Goal: Task Accomplishment & Management: Manage account settings

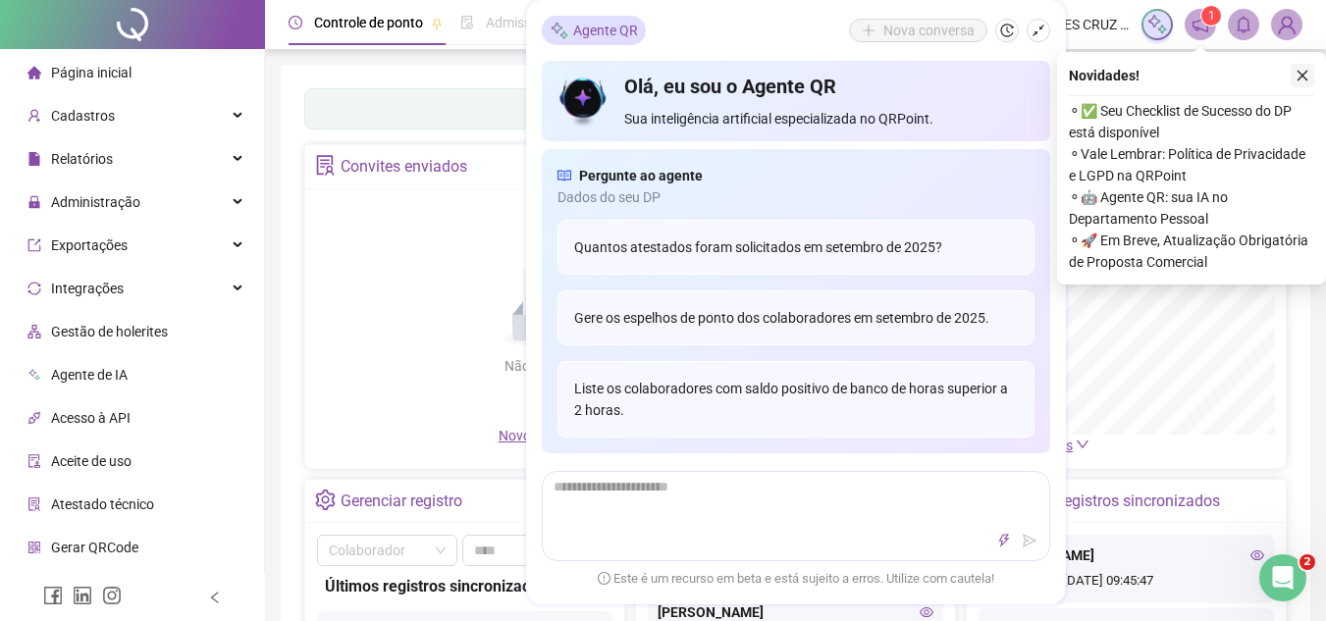
click at [1298, 79] on icon "close" at bounding box center [1302, 76] width 14 height 14
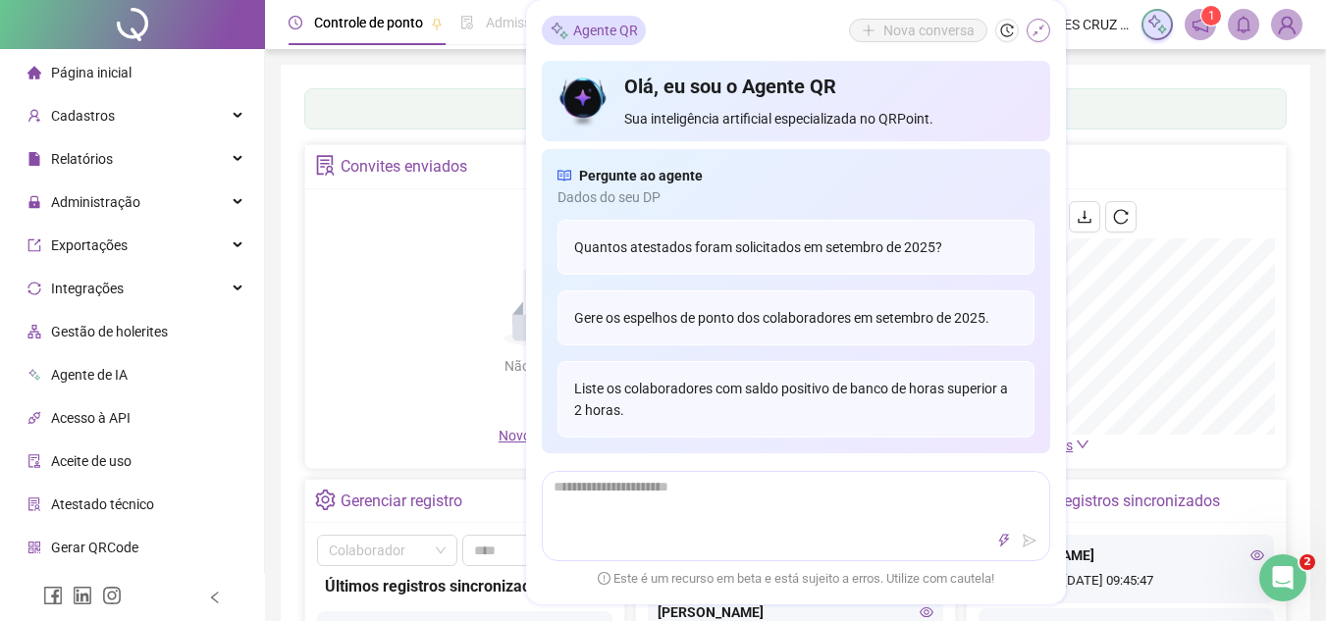
click at [1039, 20] on button "button" at bounding box center [1038, 31] width 24 height 24
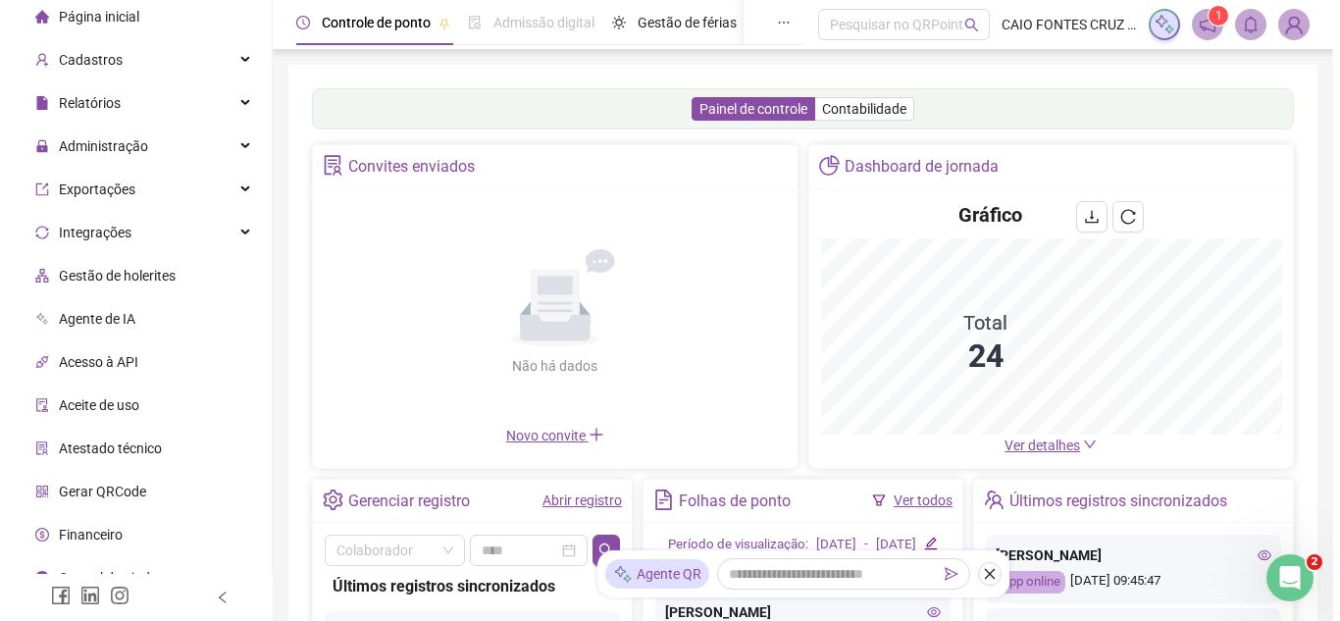
scroll to position [79, 0]
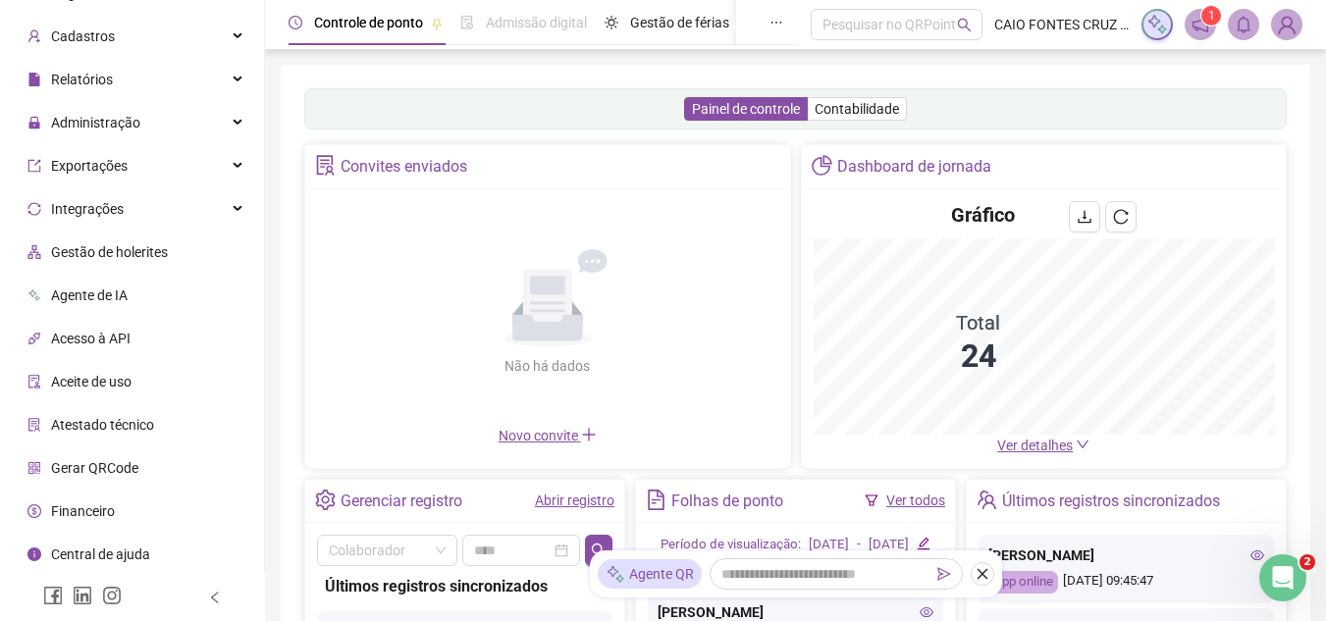
click at [162, 260] on span "Gestão de holerites" at bounding box center [109, 252] width 117 height 16
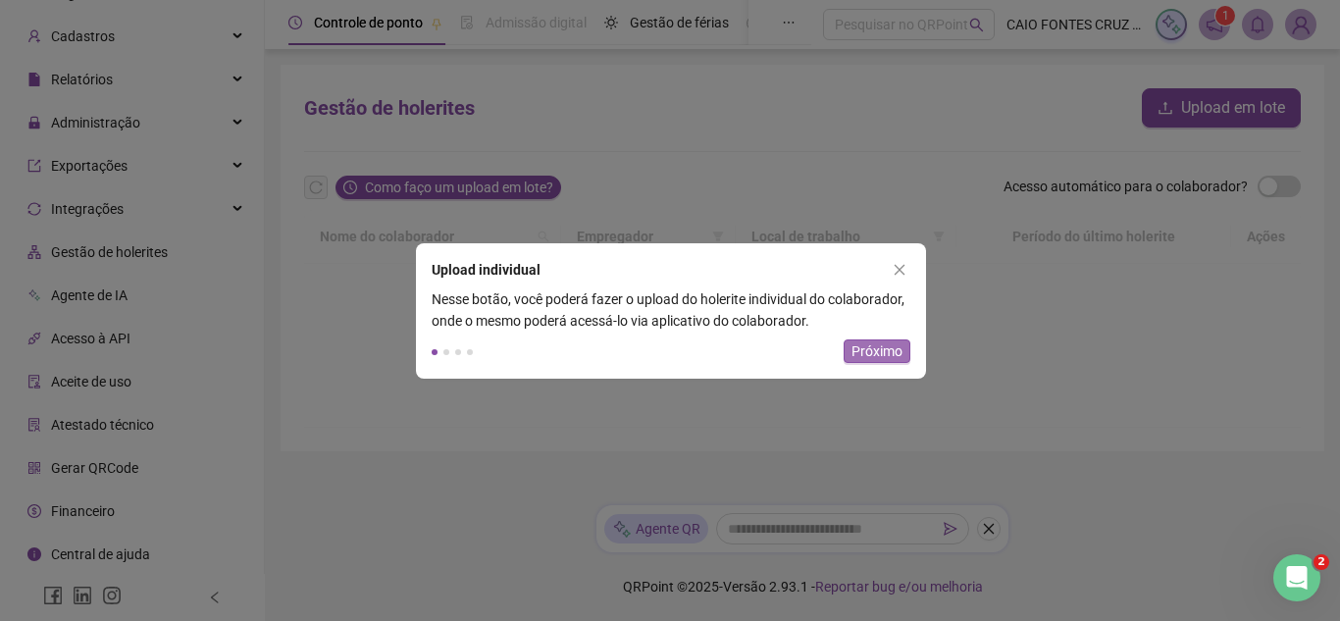
click at [886, 356] on span "Próximo" at bounding box center [877, 352] width 51 height 22
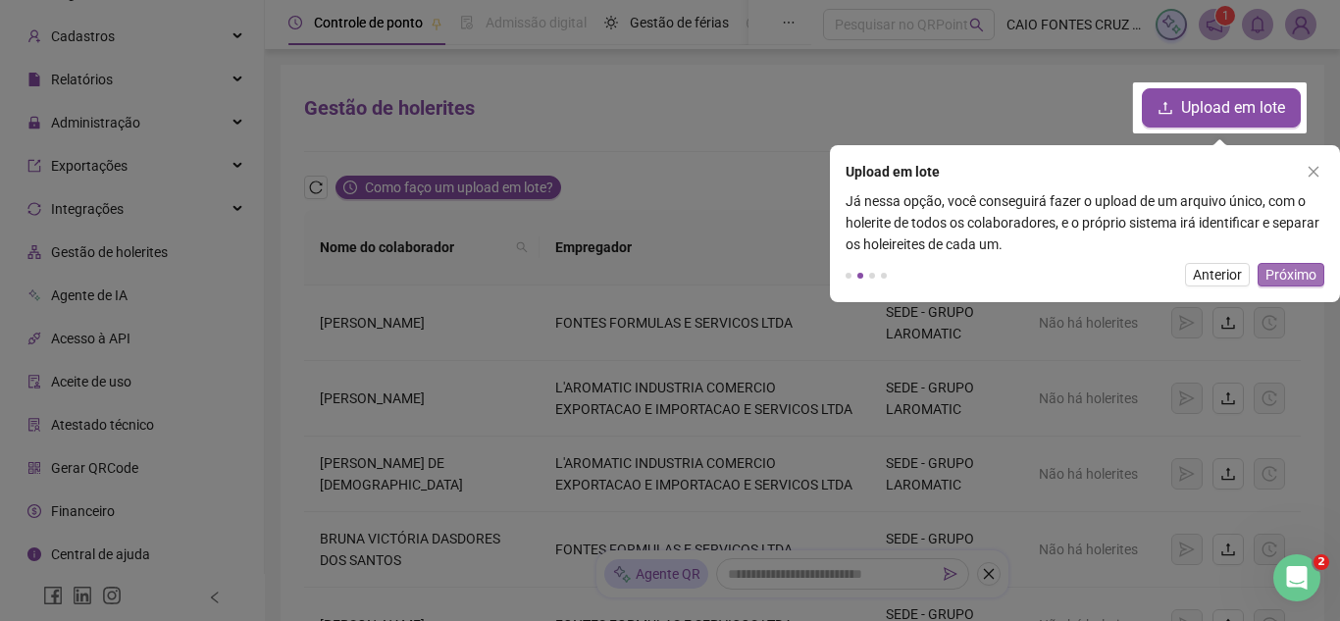
click at [1308, 284] on span "Próximo" at bounding box center [1291, 275] width 51 height 22
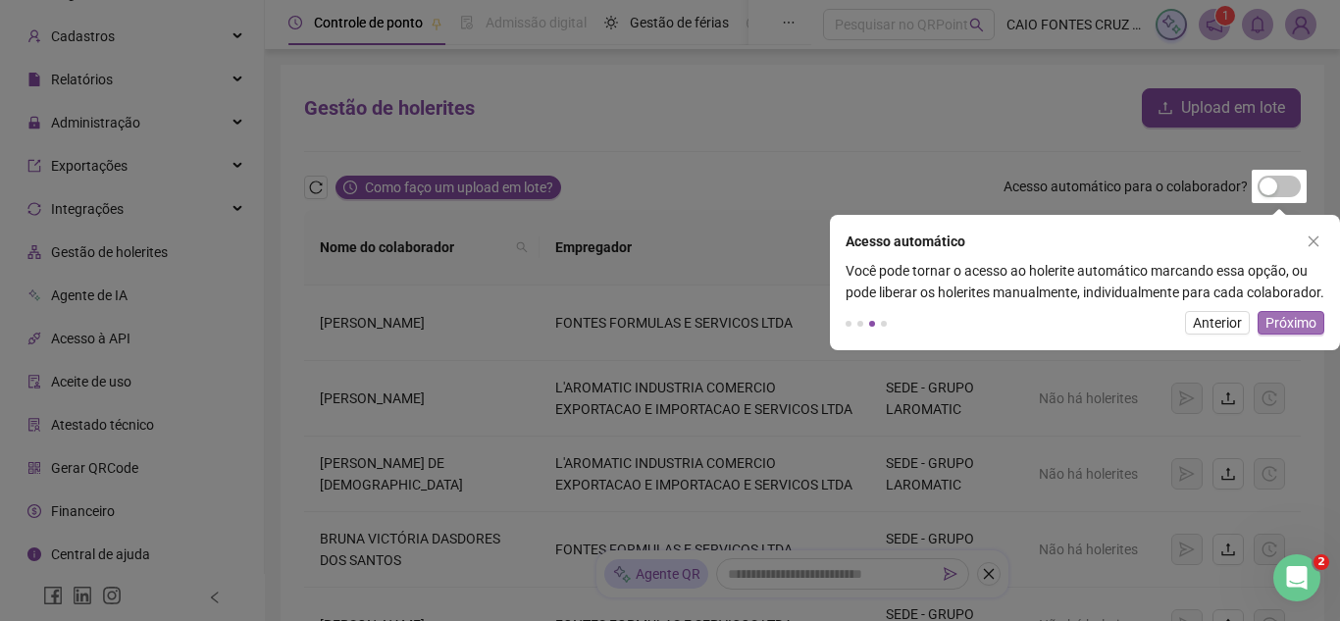
click at [1291, 334] on span "Próximo" at bounding box center [1291, 323] width 51 height 22
click at [1291, 343] on rect at bounding box center [670, 310] width 1340 height 621
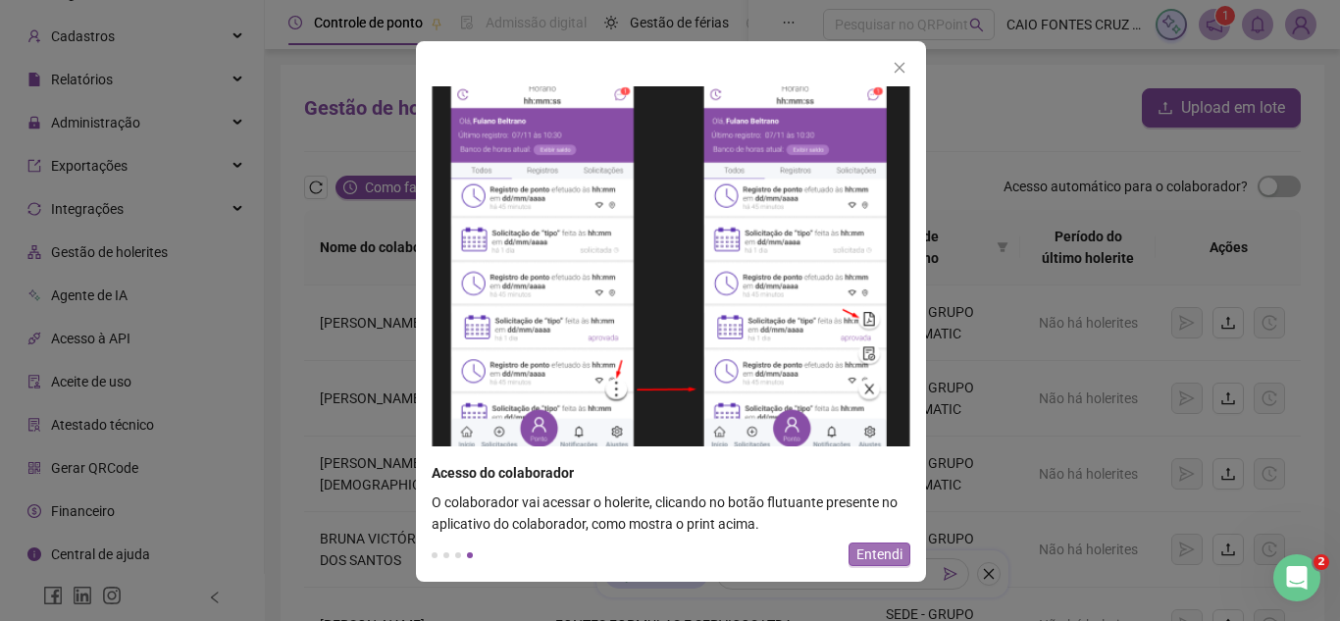
click at [878, 552] on span "Entendi" at bounding box center [880, 555] width 46 height 22
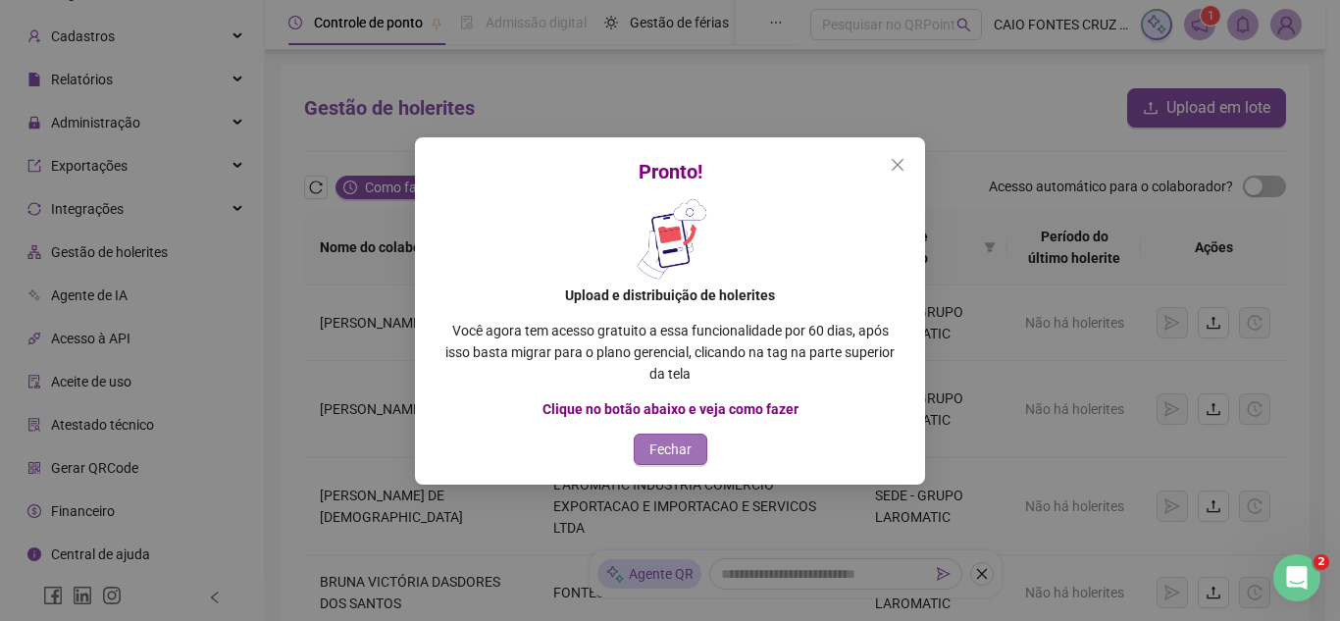
click at [680, 449] on span "Fechar" at bounding box center [671, 450] width 42 height 22
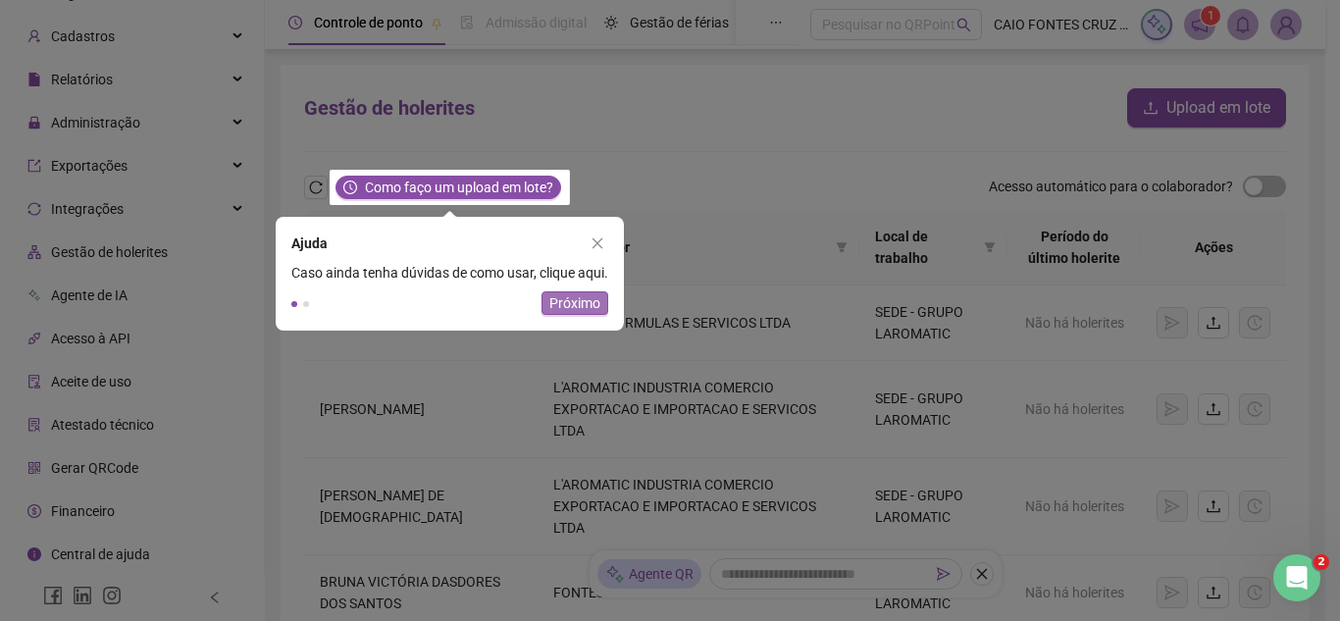
click at [583, 302] on span "Próximo" at bounding box center [575, 303] width 51 height 22
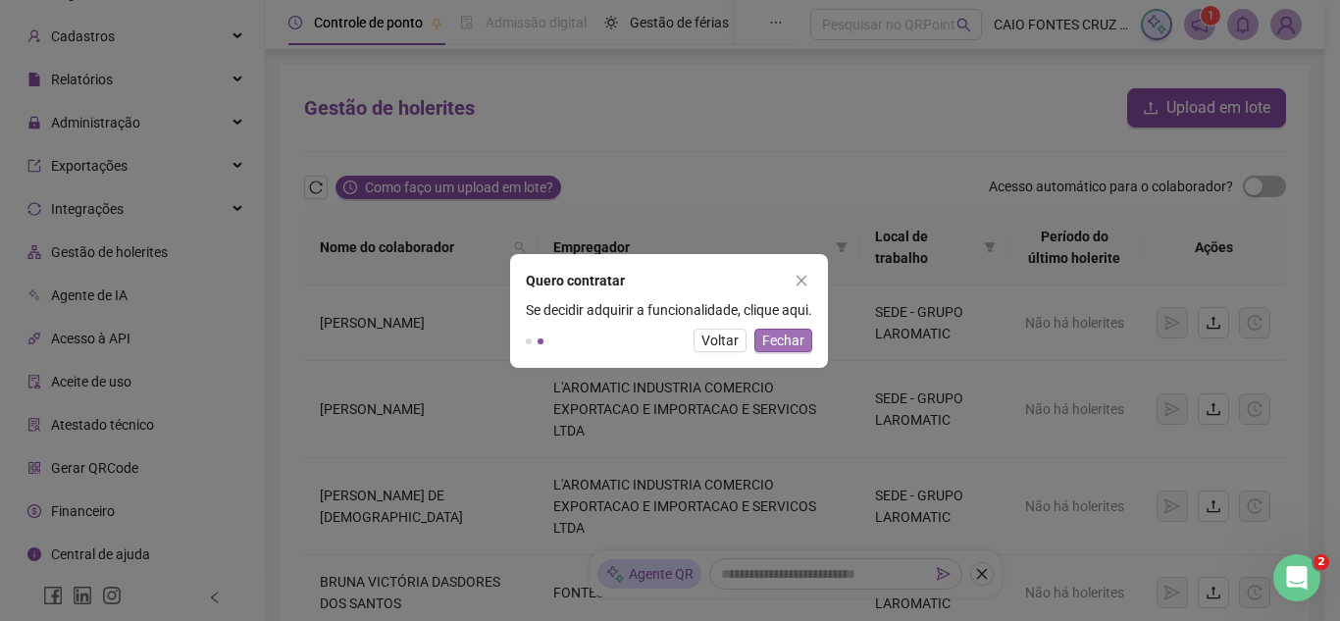
click at [789, 345] on span "Fechar" at bounding box center [783, 341] width 42 height 22
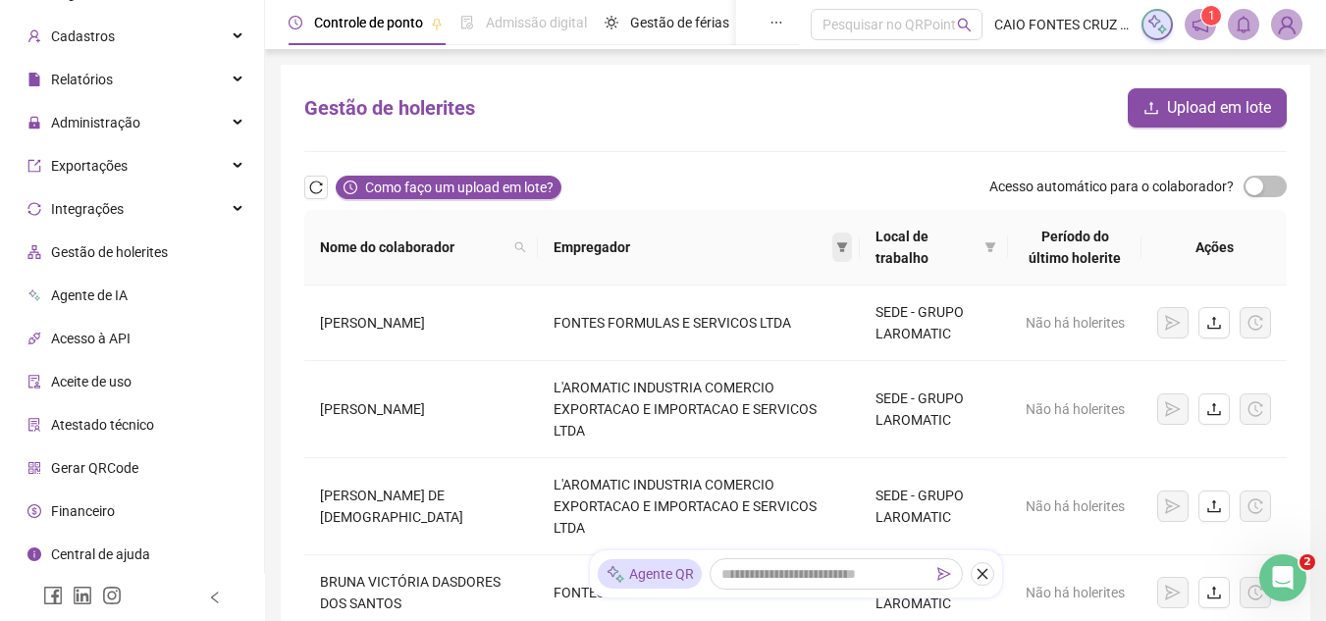
click at [837, 243] on icon "filter" at bounding box center [841, 247] width 11 height 10
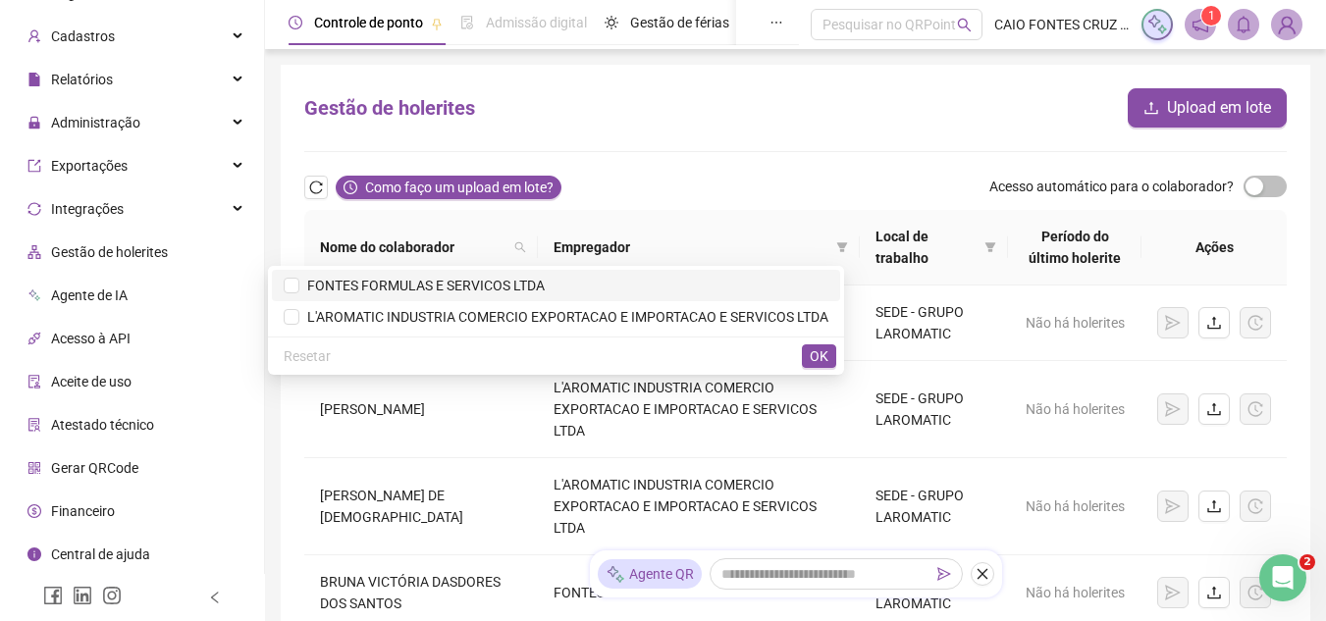
click at [317, 289] on span "FONTES FORMULAS E SERVICOS LTDA" at bounding box center [421, 286] width 245 height 16
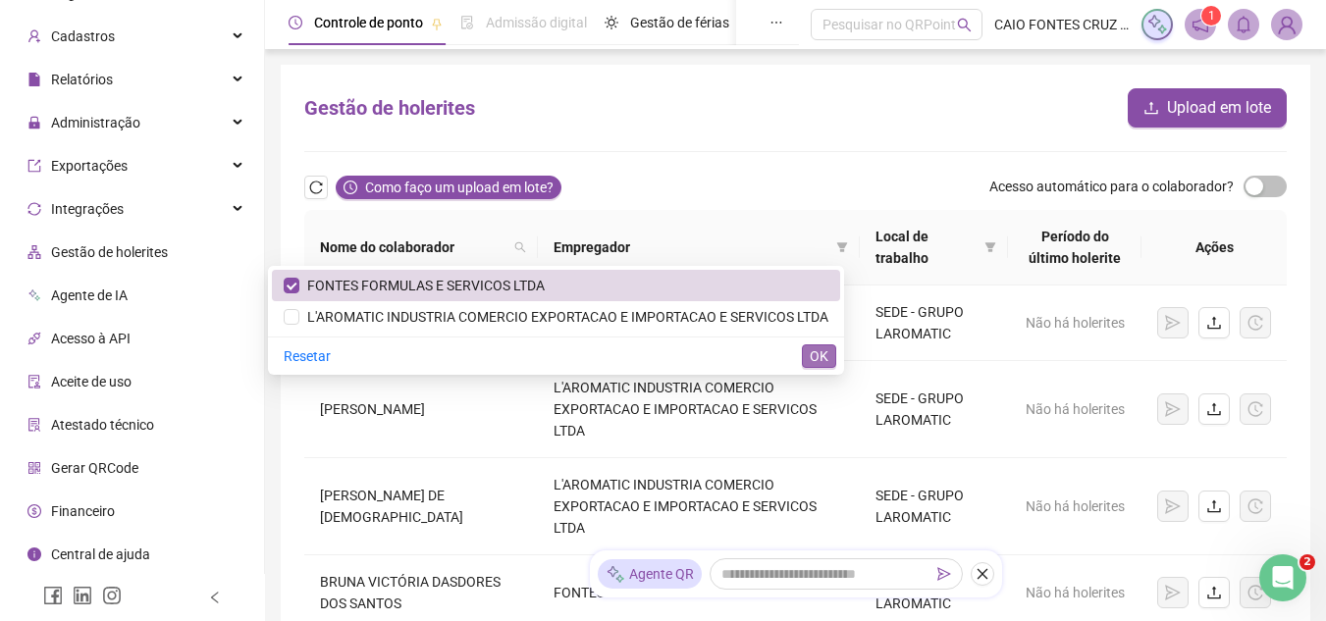
click at [822, 356] on span "OK" at bounding box center [819, 356] width 19 height 22
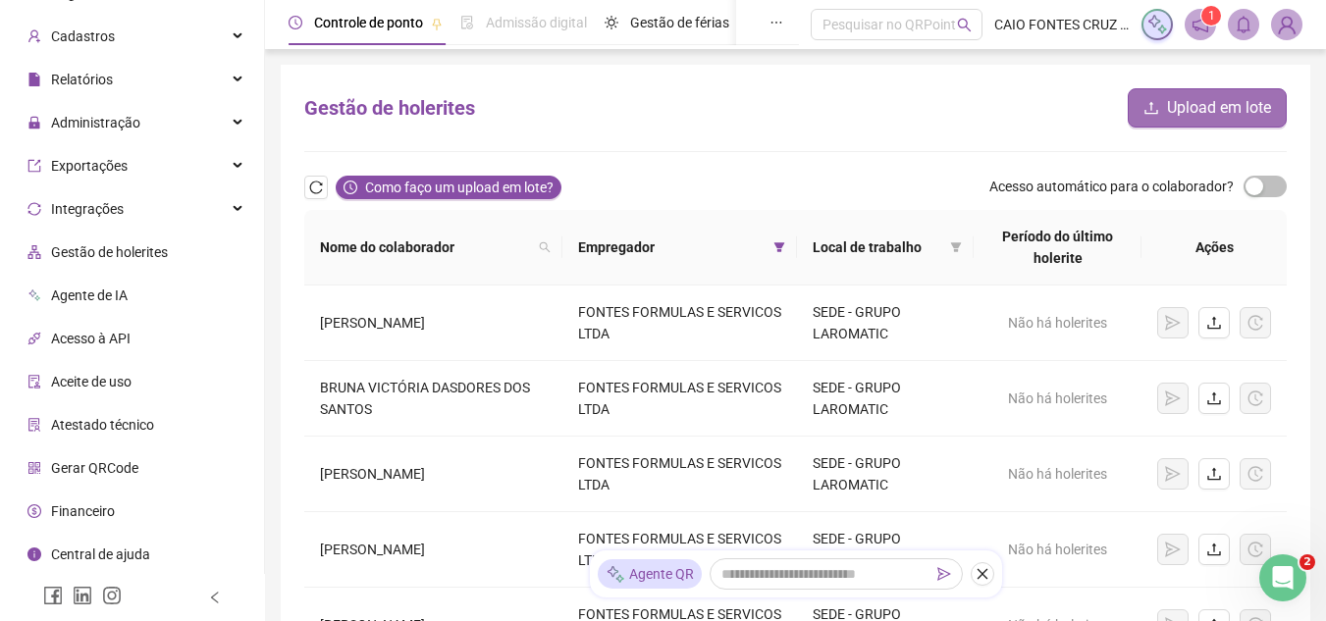
click at [1212, 114] on span "Upload em lote" at bounding box center [1219, 108] width 104 height 24
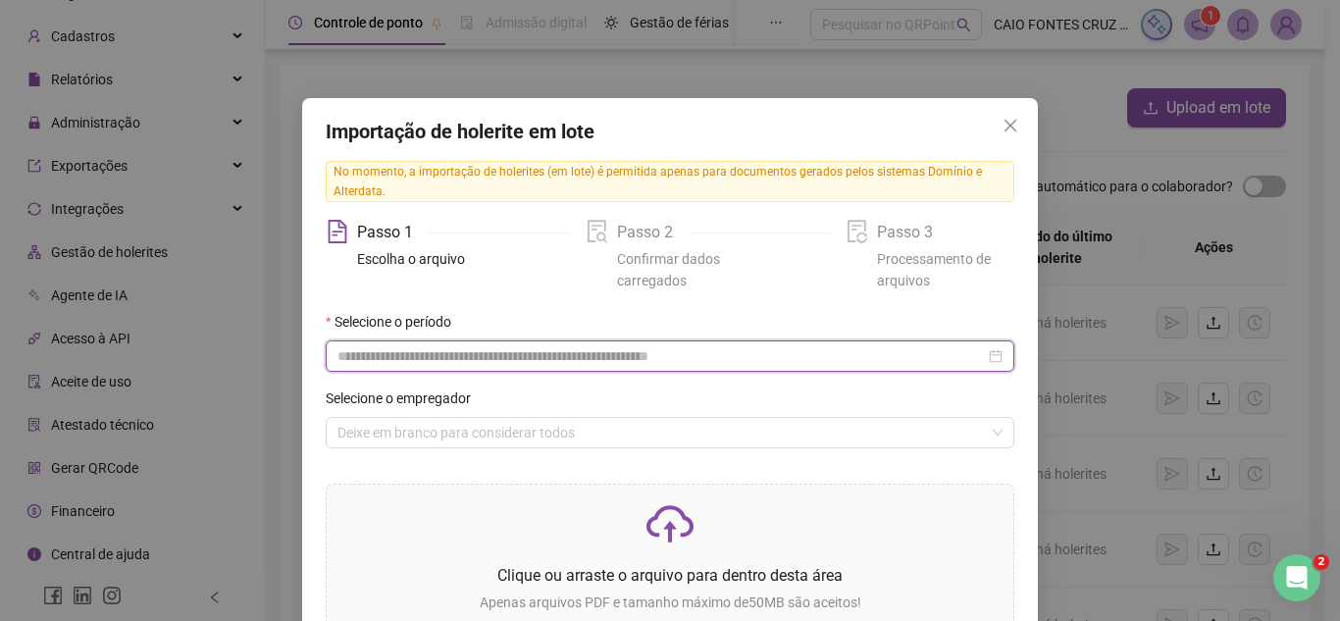
click at [603, 363] on input at bounding box center [662, 356] width 648 height 22
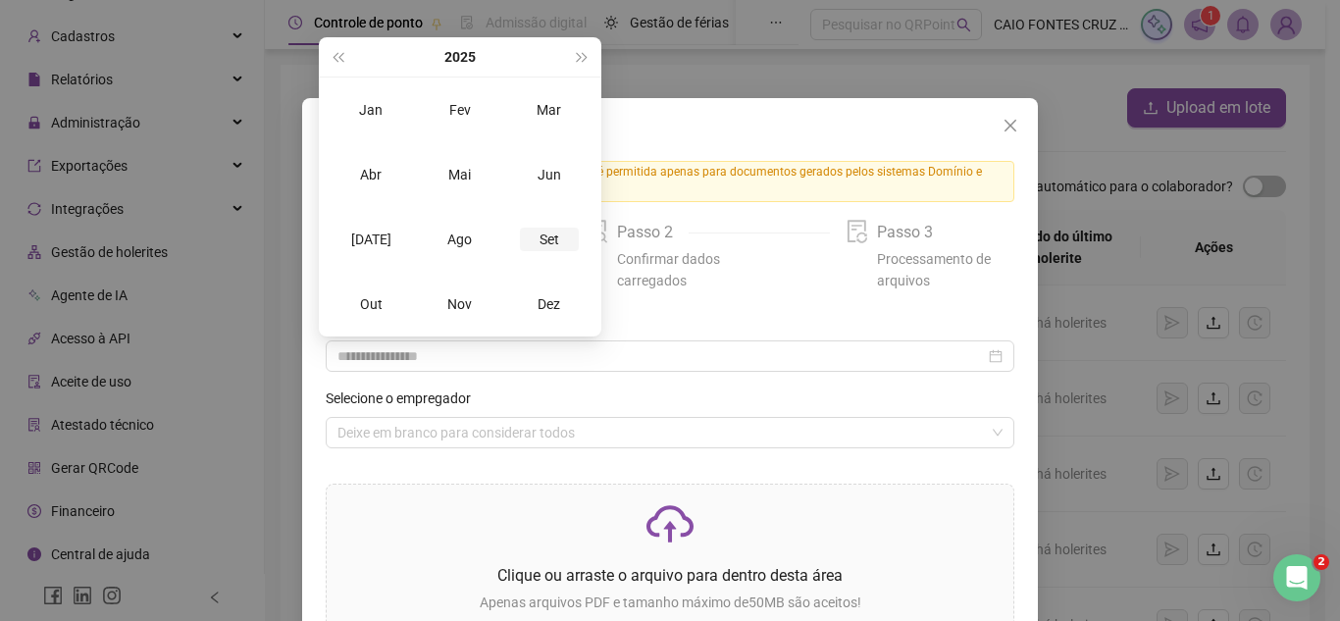
click at [554, 242] on div "Set" at bounding box center [549, 240] width 59 height 24
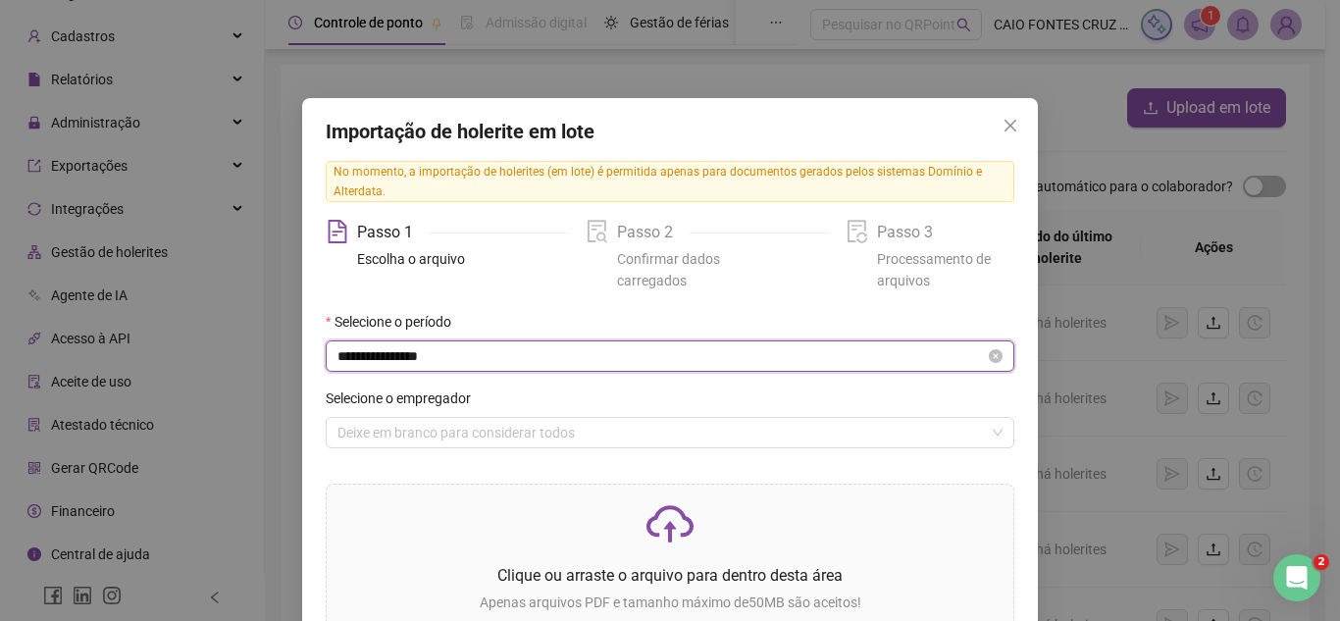
click at [552, 361] on input "**********" at bounding box center [662, 356] width 648 height 22
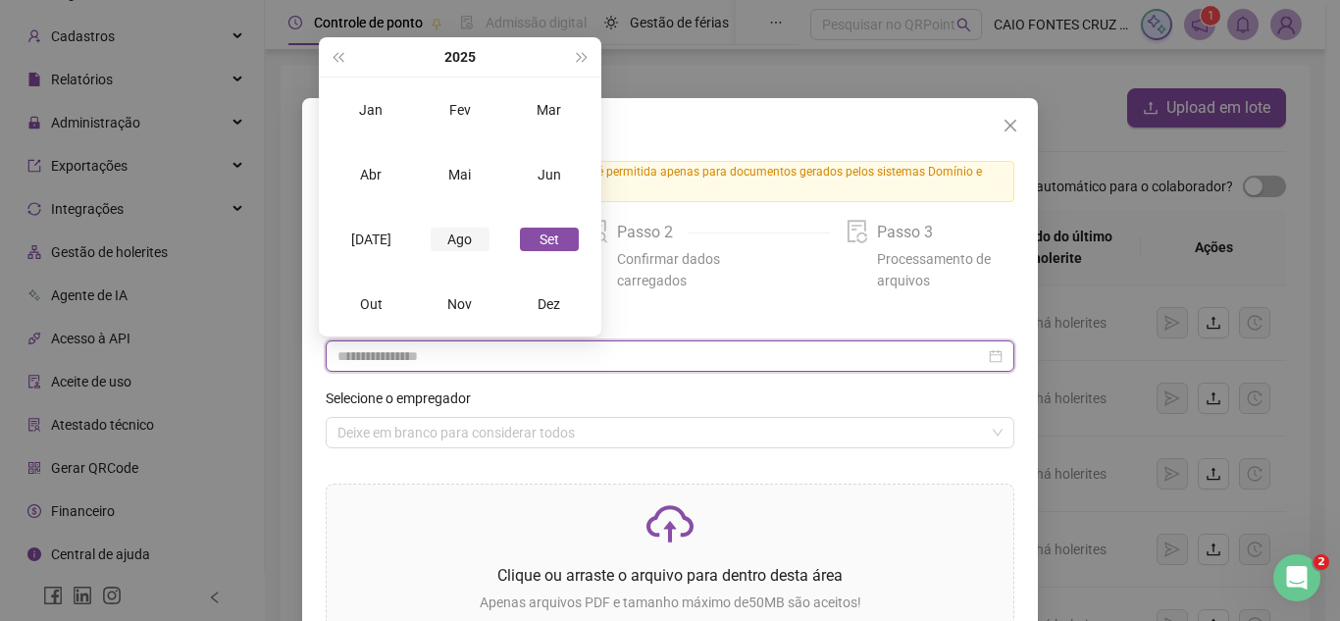
type input "**********"
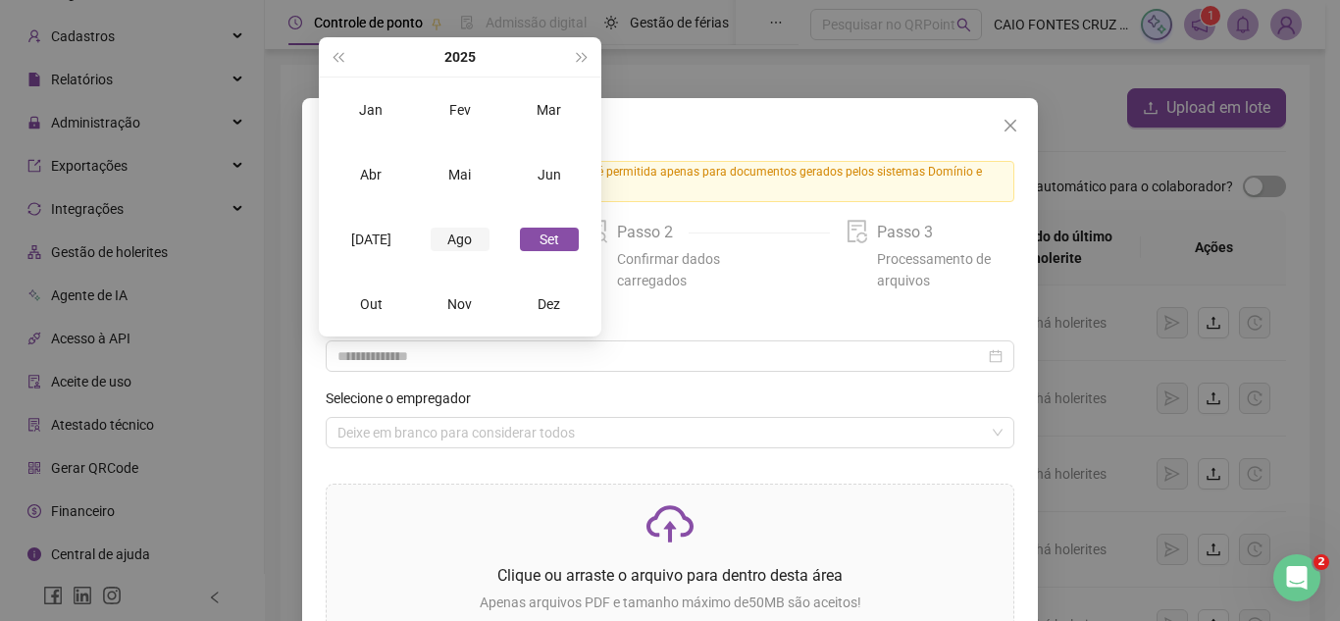
click at [460, 237] on div "Ago" at bounding box center [460, 240] width 59 height 24
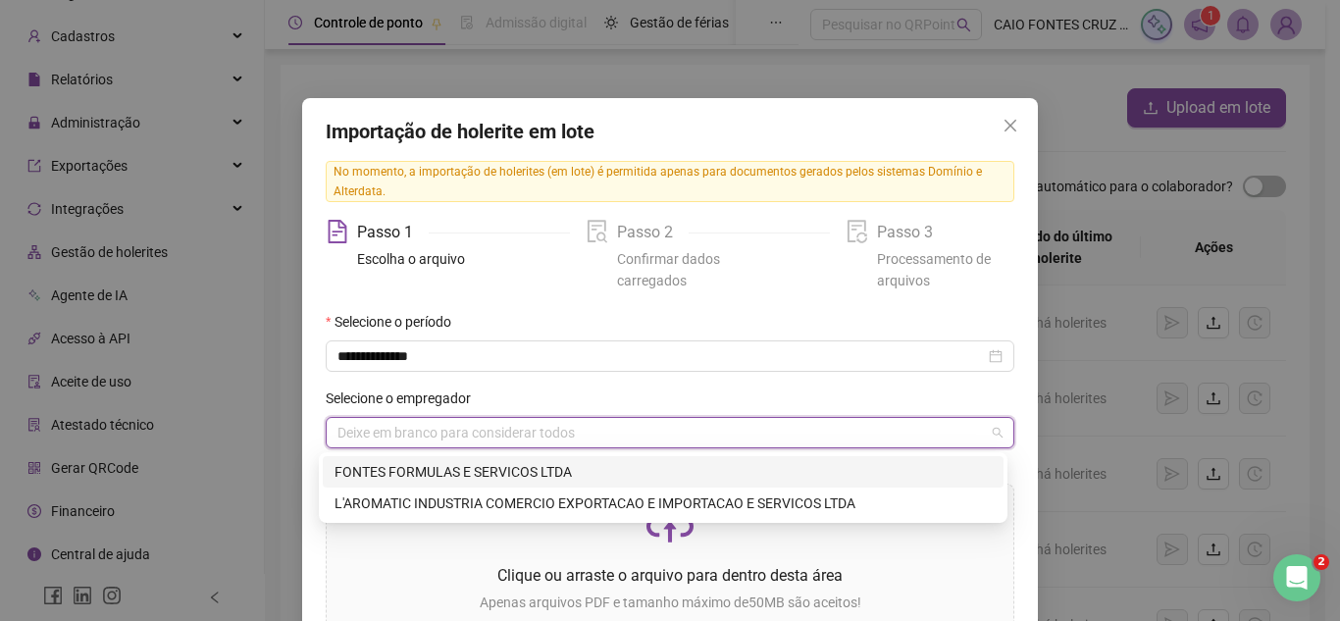
click at [604, 430] on input "search" at bounding box center [662, 432] width 648 height 29
click at [586, 462] on div "FONTES FORMULAS E SERVICOS LTDA" at bounding box center [663, 472] width 657 height 22
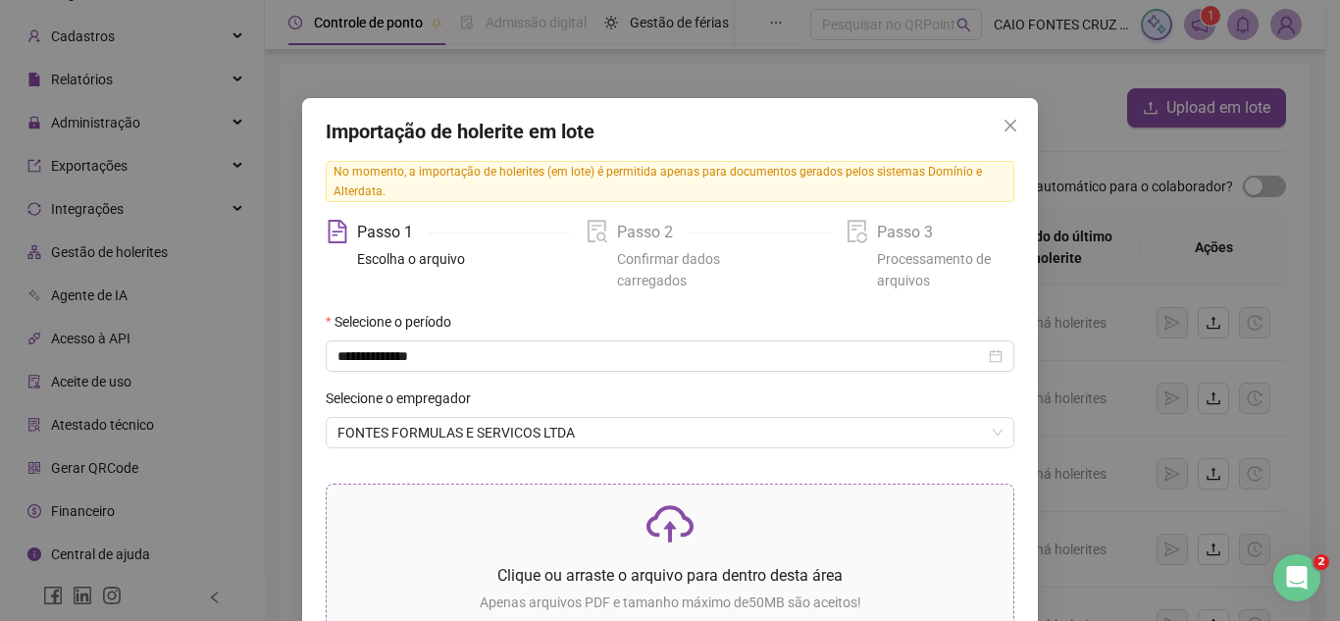
click at [647, 514] on icon "cloud-upload" at bounding box center [670, 523] width 47 height 47
drag, startPoint x: 907, startPoint y: 123, endPoint x: 908, endPoint y: 74, distance: 49.1
click at [908, 74] on div "**********" at bounding box center [670, 310] width 1340 height 621
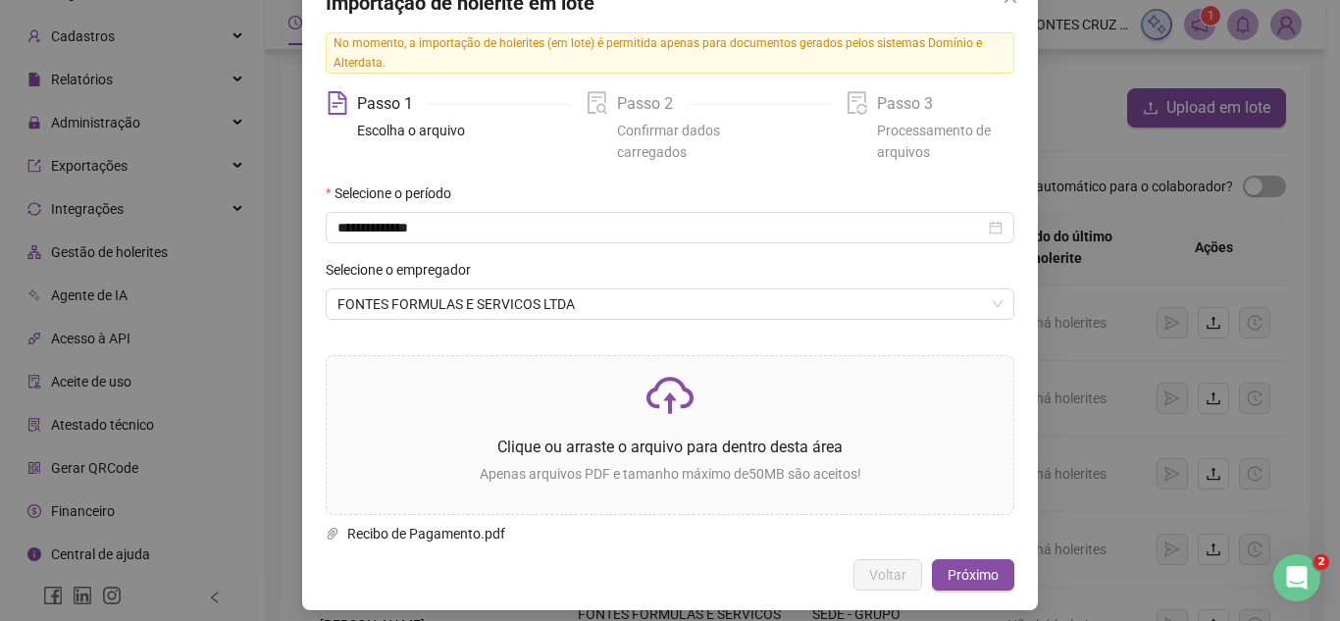
scroll to position [141, 0]
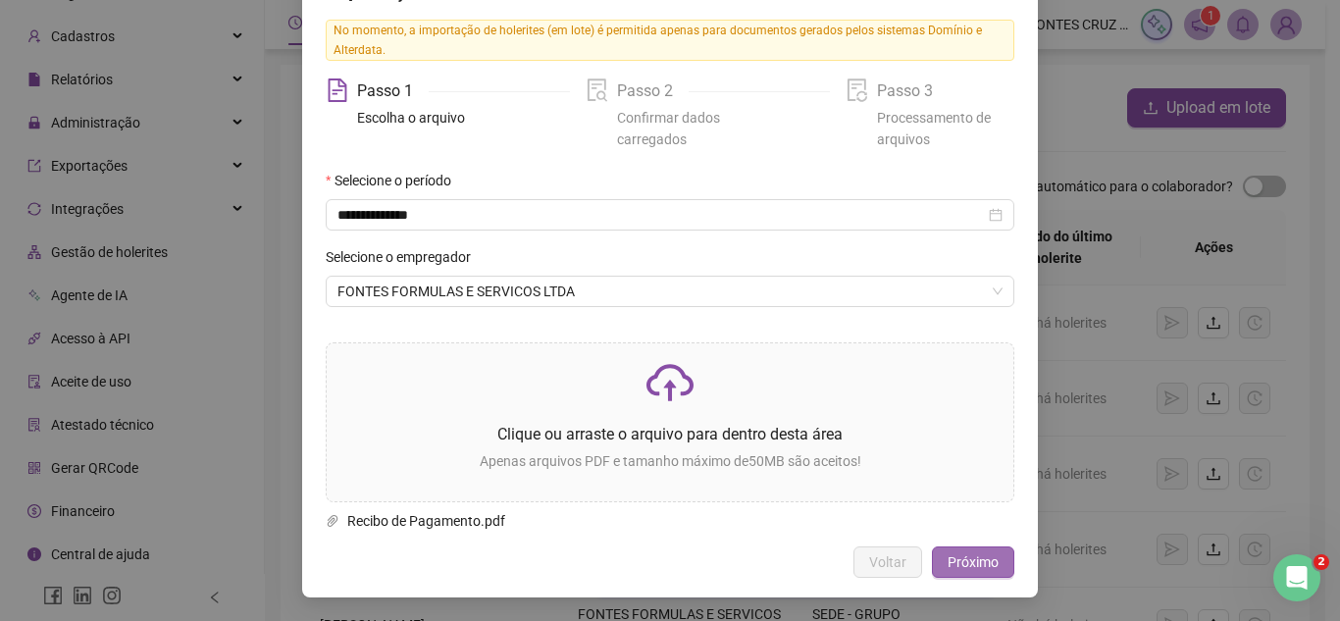
click at [991, 572] on span "Próximo" at bounding box center [973, 563] width 51 height 22
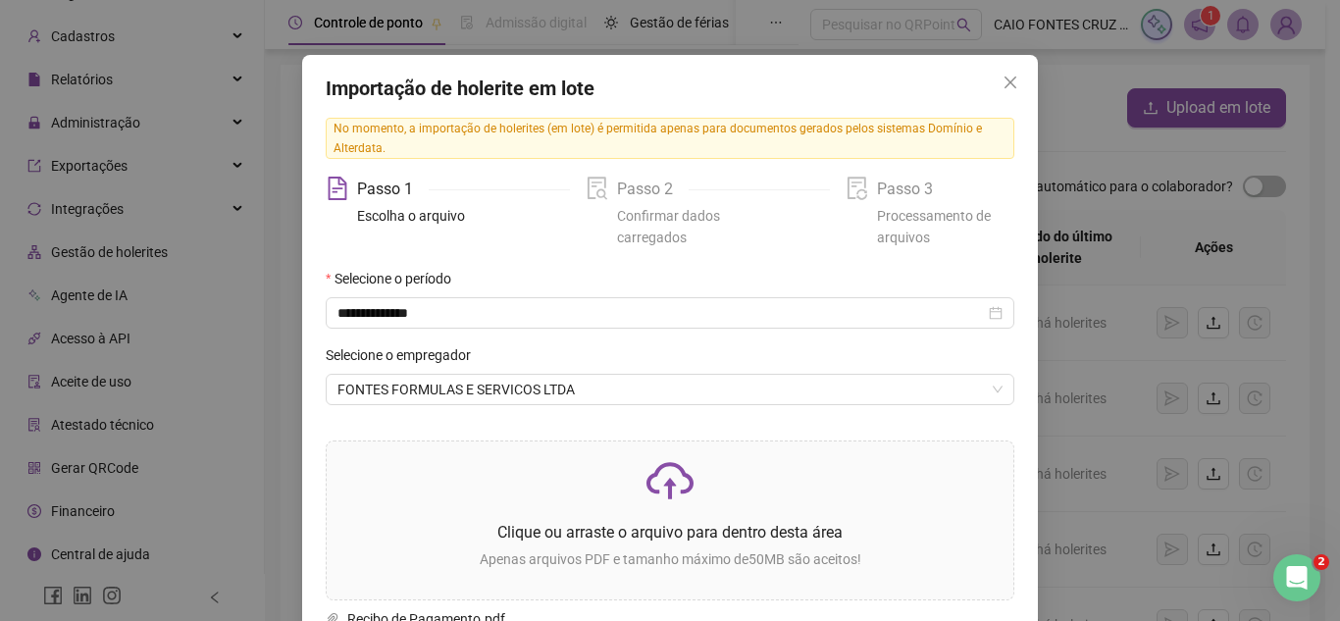
scroll to position [39, 0]
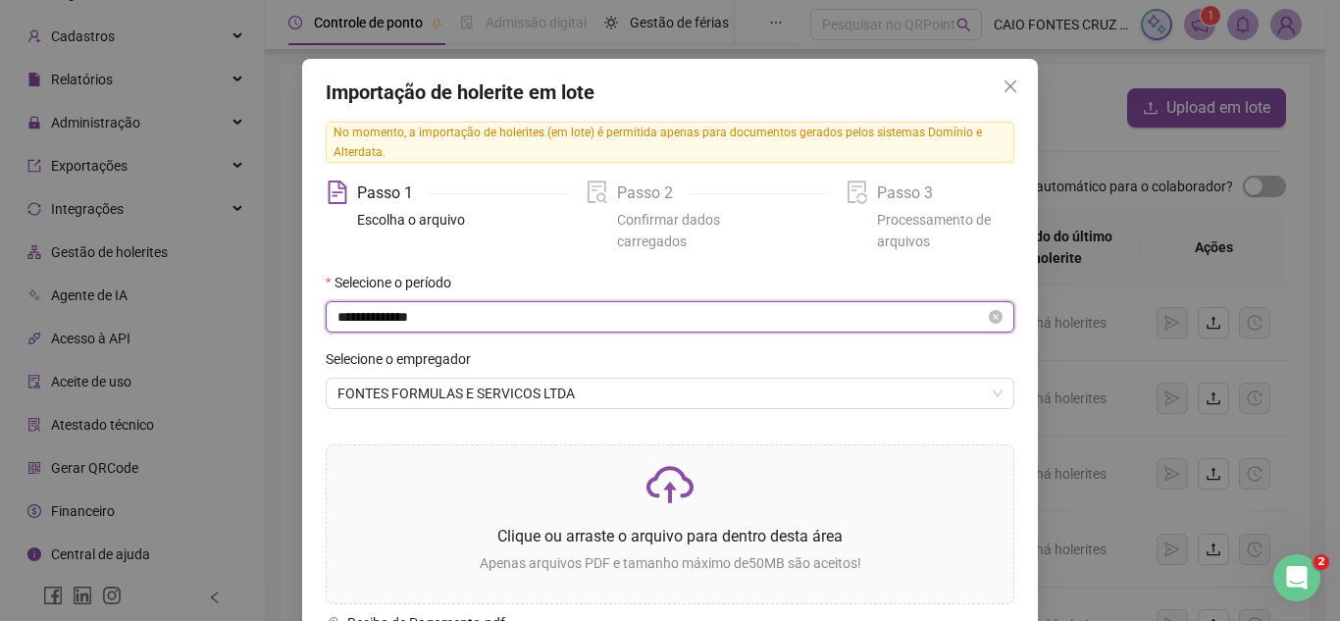
click at [838, 320] on input "**********" at bounding box center [662, 317] width 648 height 22
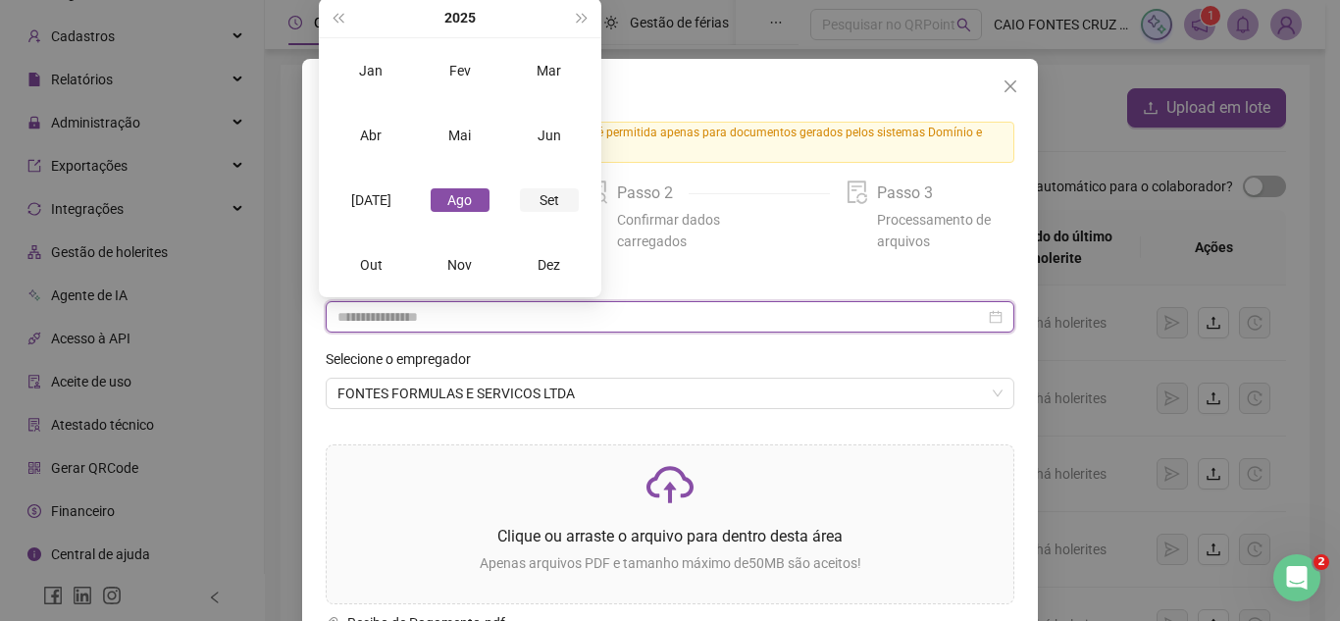
type input "**********"
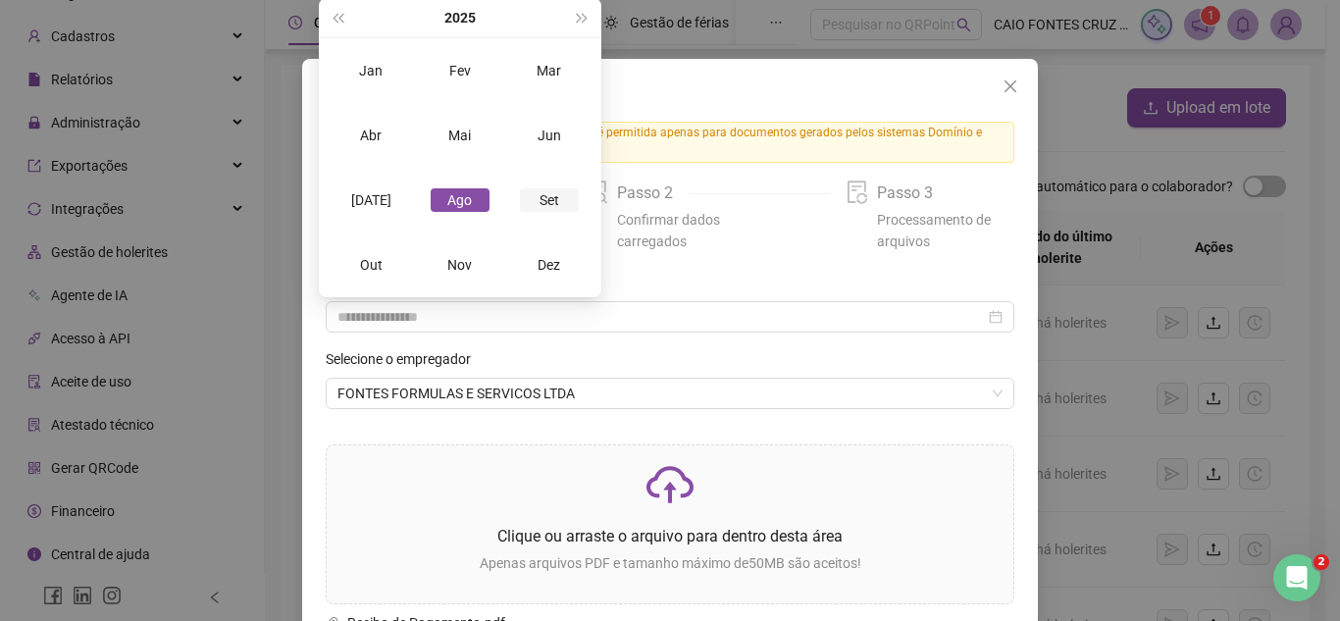
click at [552, 209] on div "Set" at bounding box center [549, 200] width 59 height 24
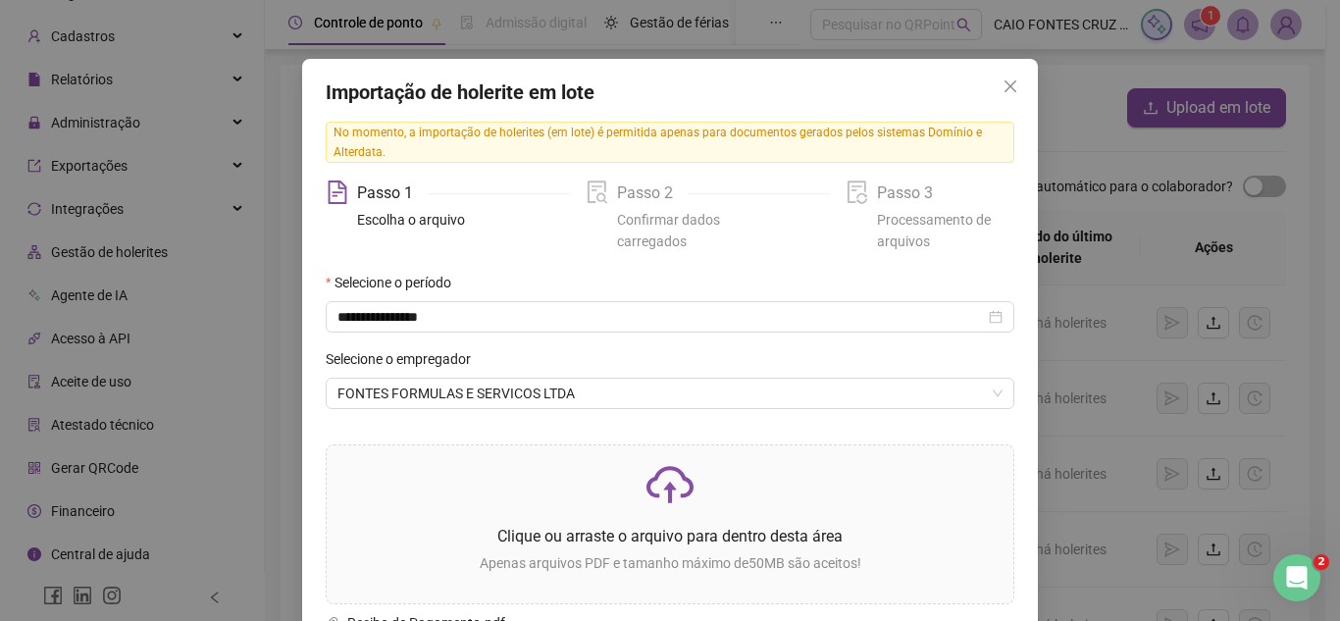
click at [1035, 516] on div "**********" at bounding box center [670, 310] width 1340 height 621
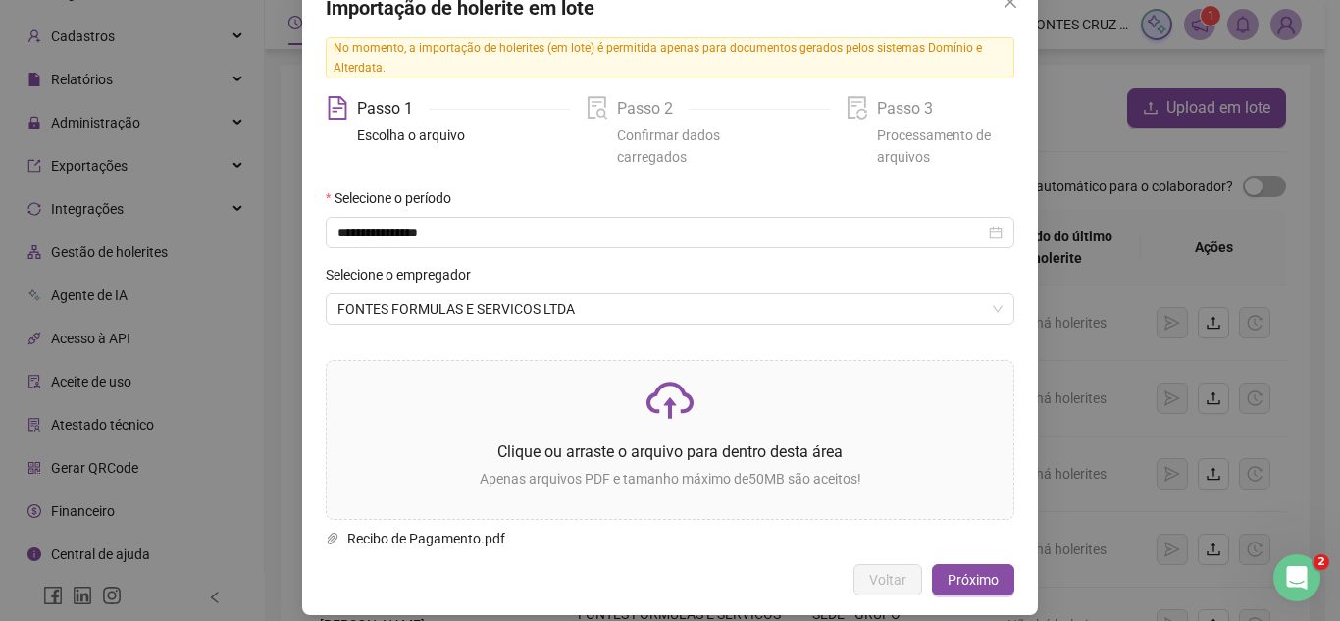
scroll to position [141, 0]
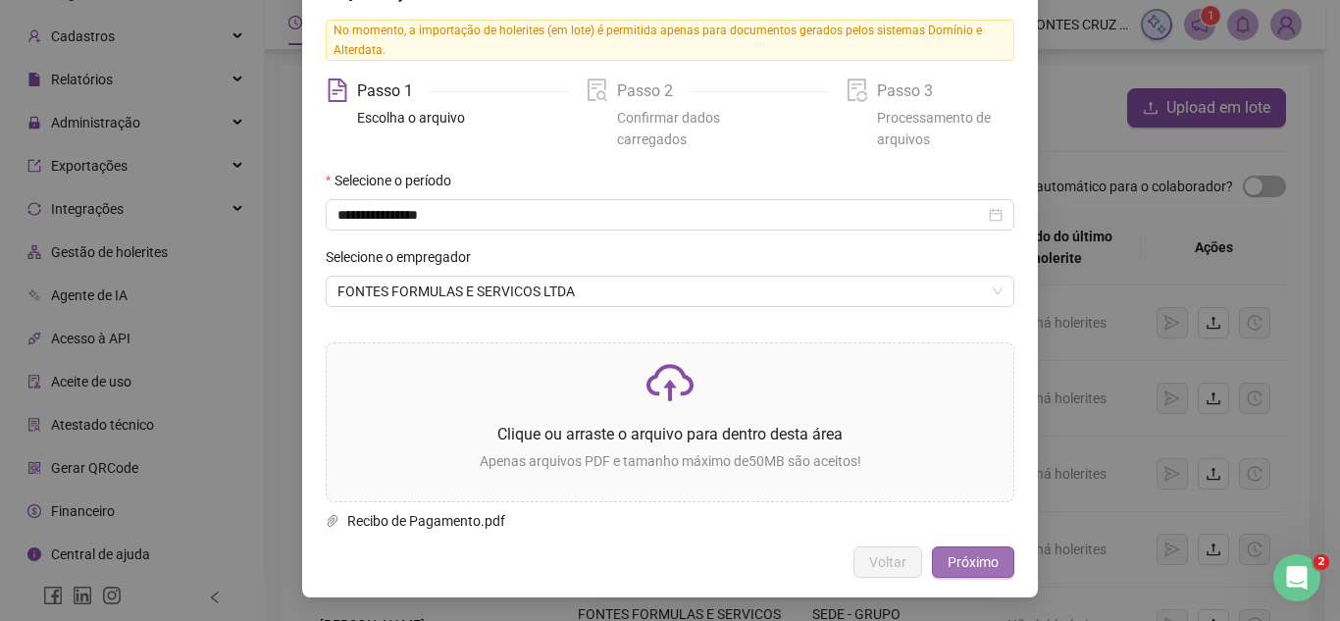
click at [995, 569] on button "Próximo" at bounding box center [973, 562] width 82 height 31
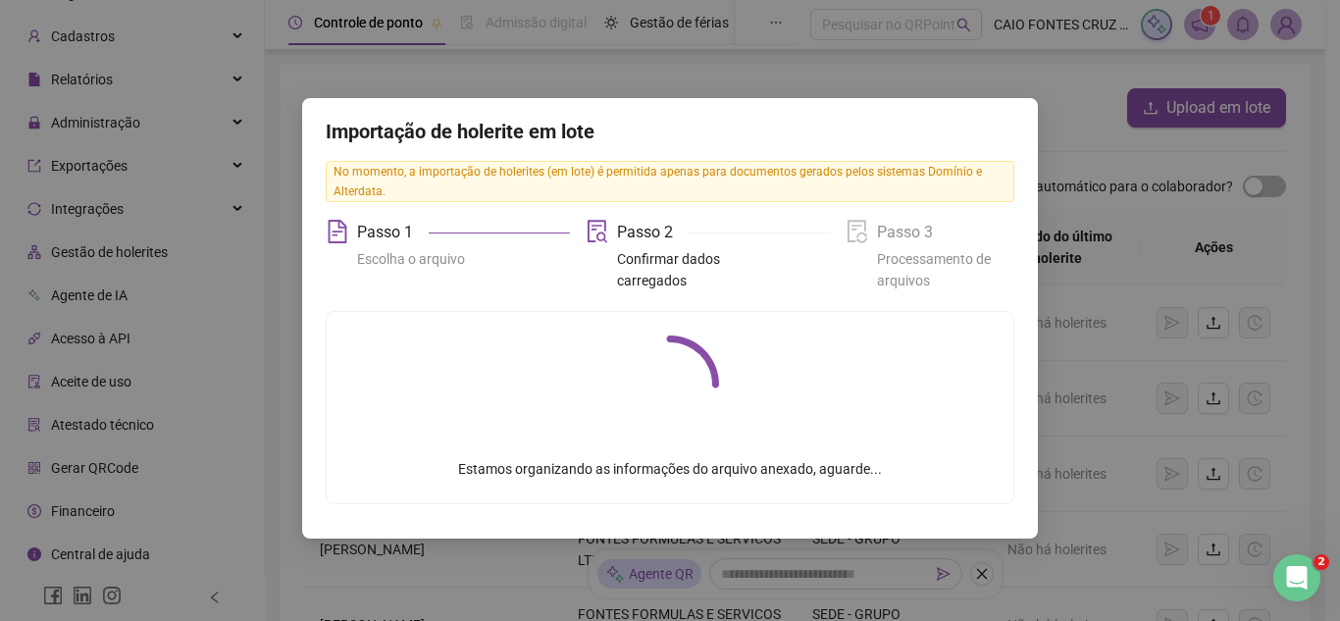
scroll to position [0, 0]
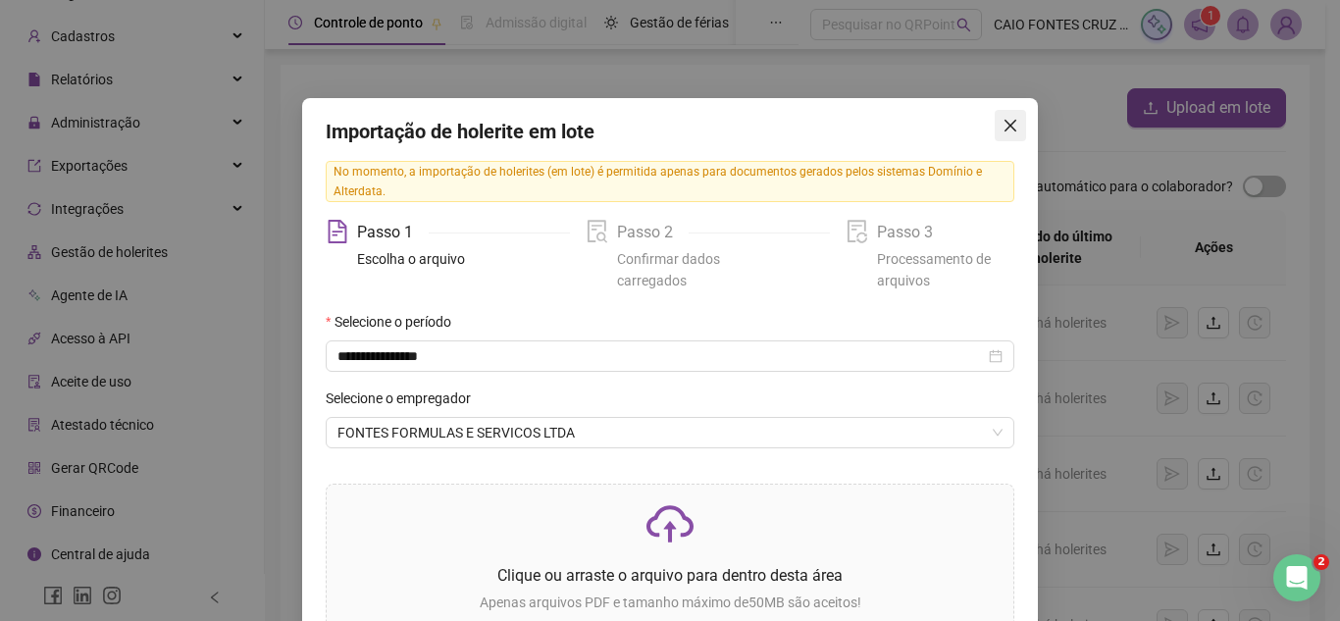
click at [1003, 131] on icon "close" at bounding box center [1011, 126] width 16 height 16
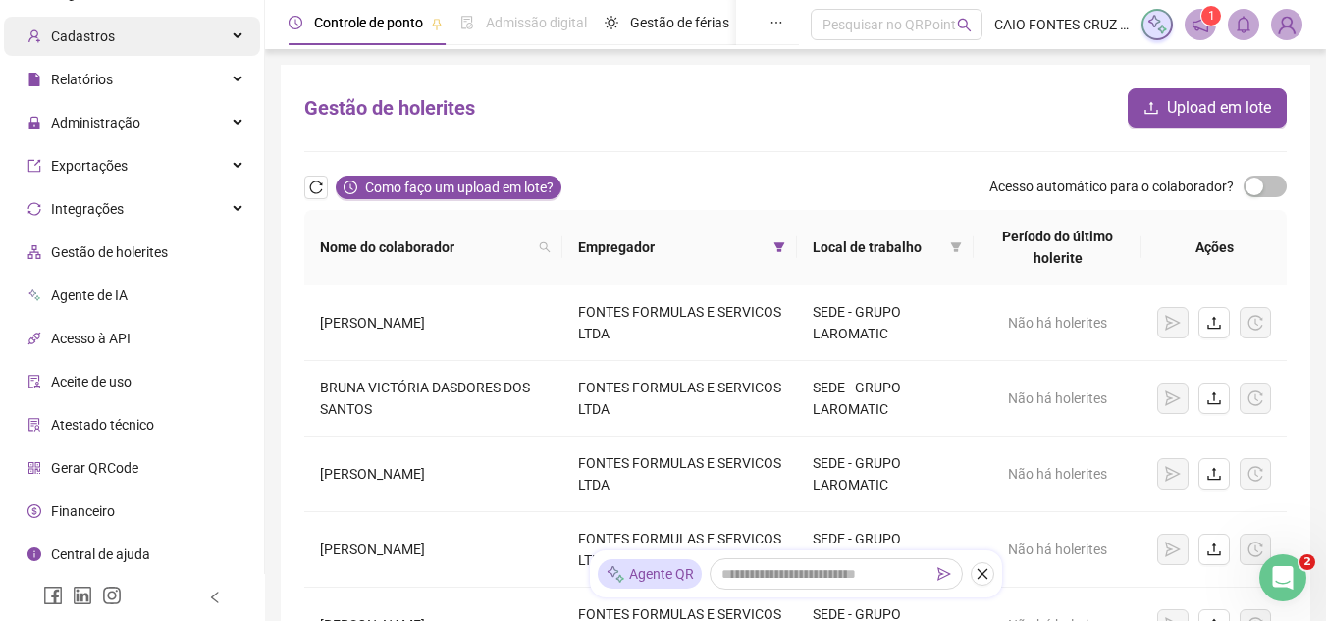
click at [154, 28] on div "Cadastros" at bounding box center [132, 36] width 256 height 39
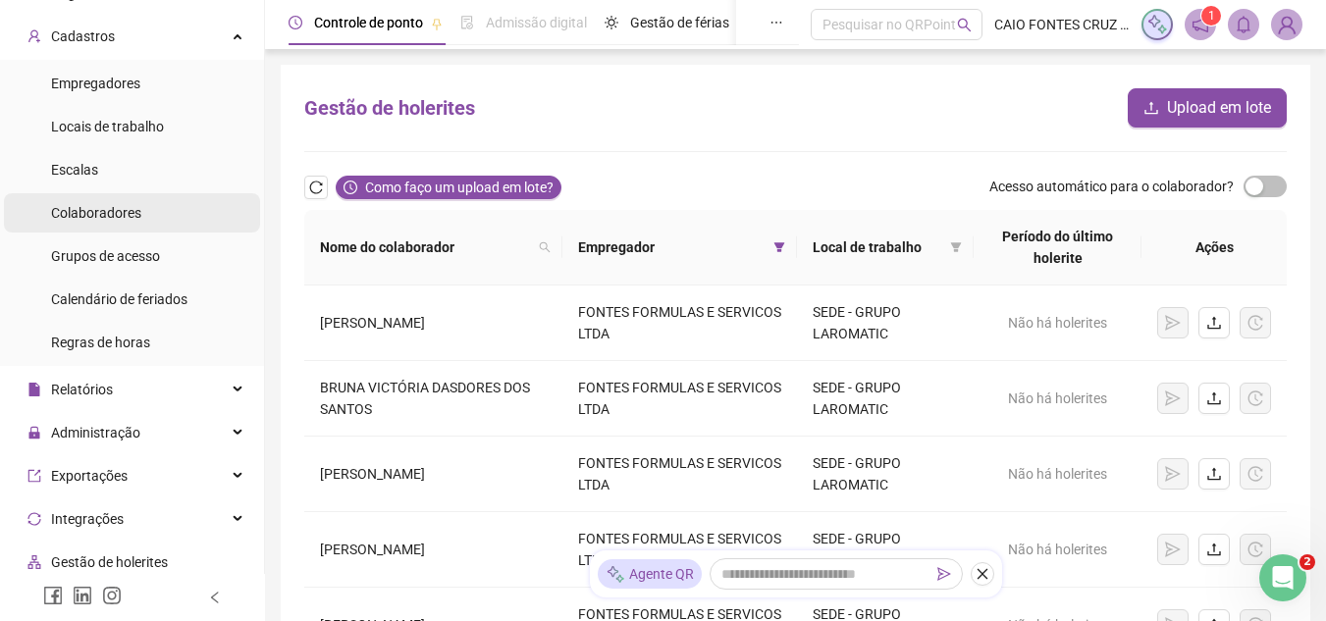
click at [129, 207] on span "Colaboradores" at bounding box center [96, 213] width 90 height 16
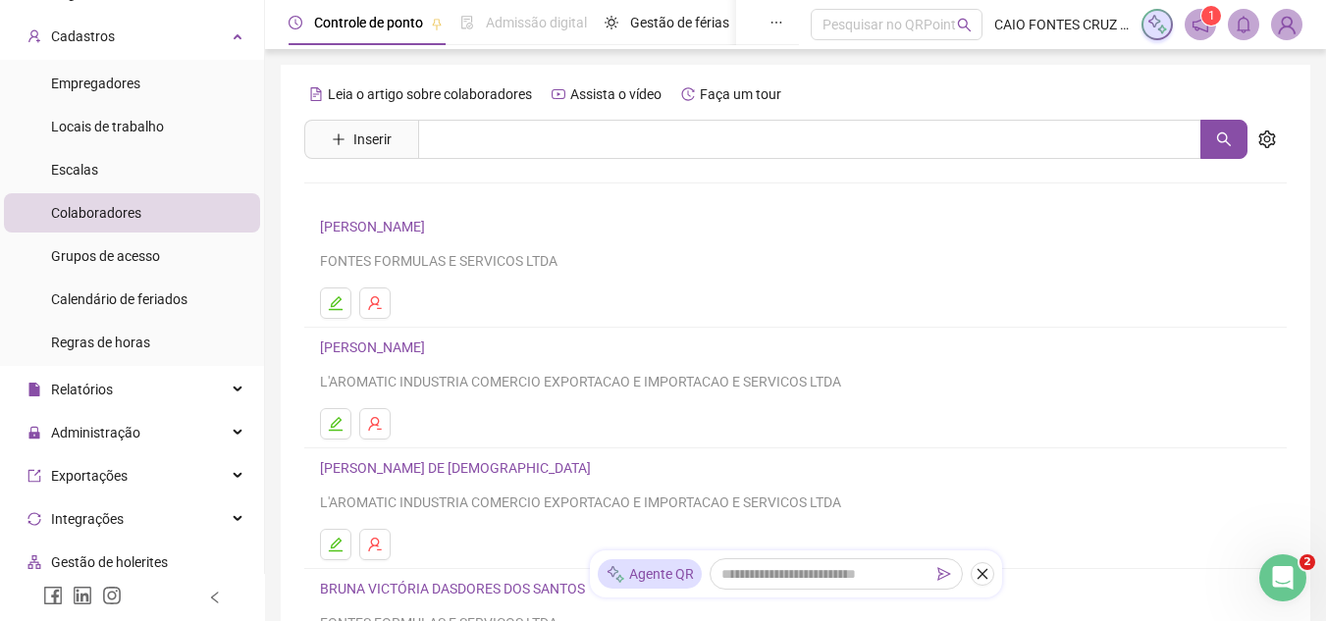
click at [431, 226] on link "[PERSON_NAME]" at bounding box center [375, 227] width 111 height 16
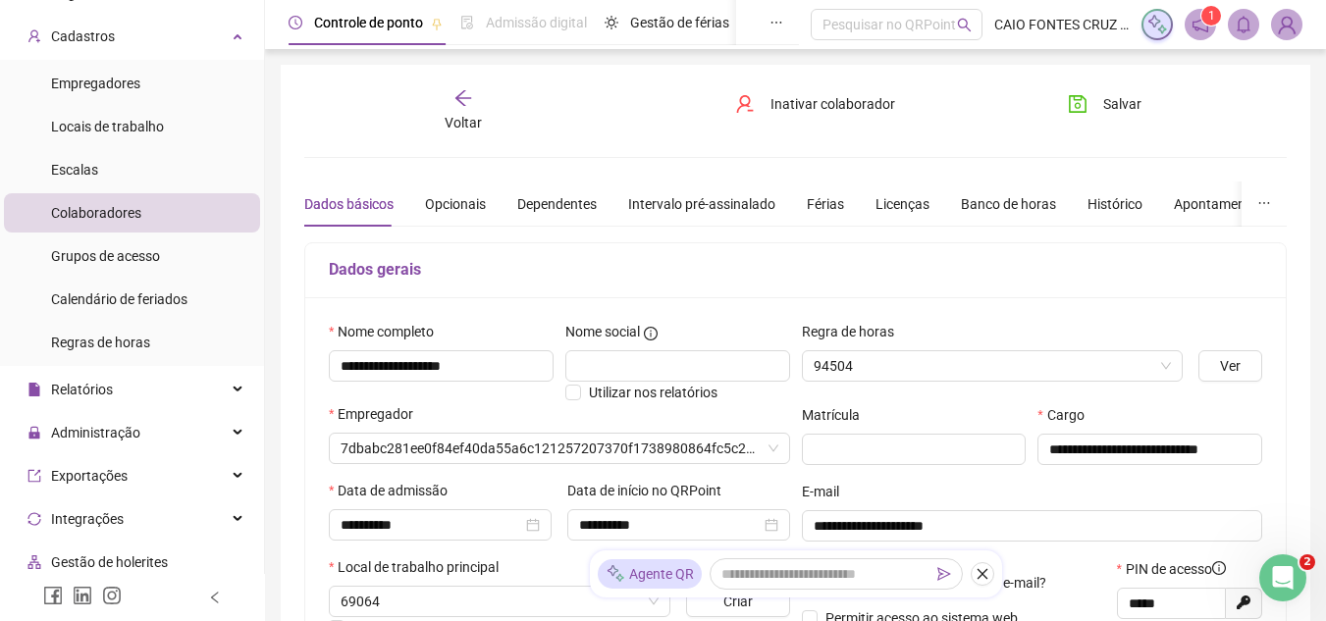
type input "******"
click at [899, 220] on div "Licenças" at bounding box center [902, 204] width 54 height 45
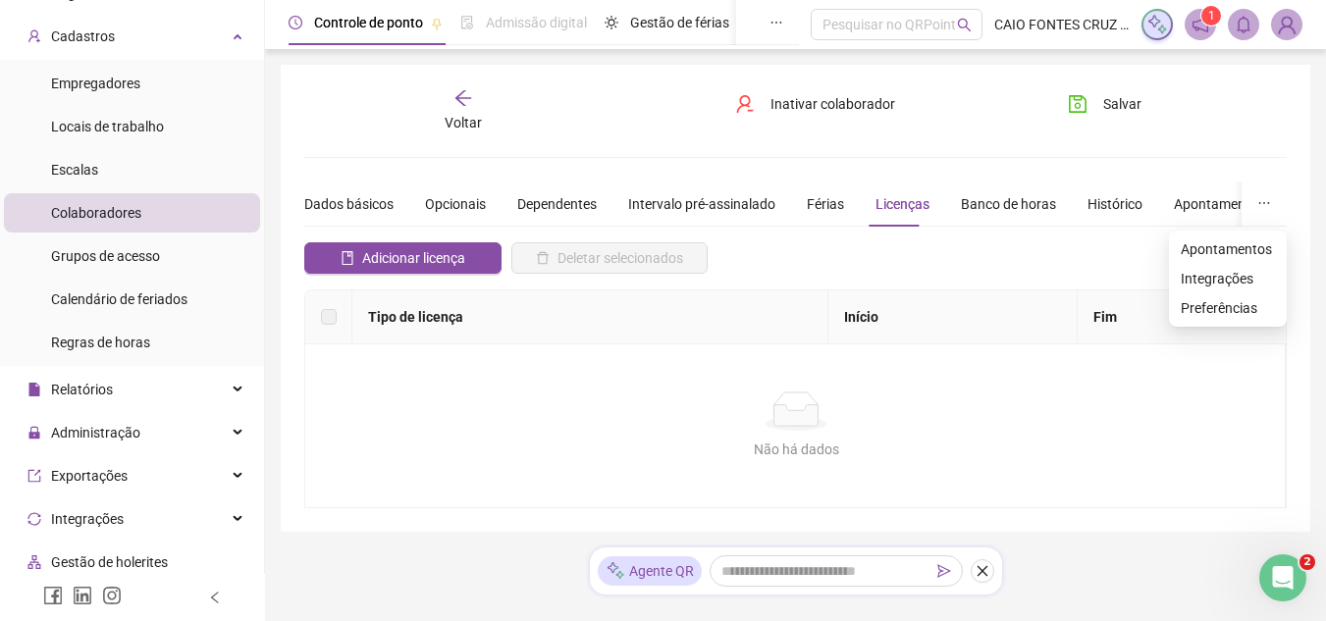
click at [1260, 197] on icon "ellipsis" at bounding box center [1264, 203] width 14 height 14
click at [1224, 279] on span "Integrações" at bounding box center [1228, 279] width 94 height 22
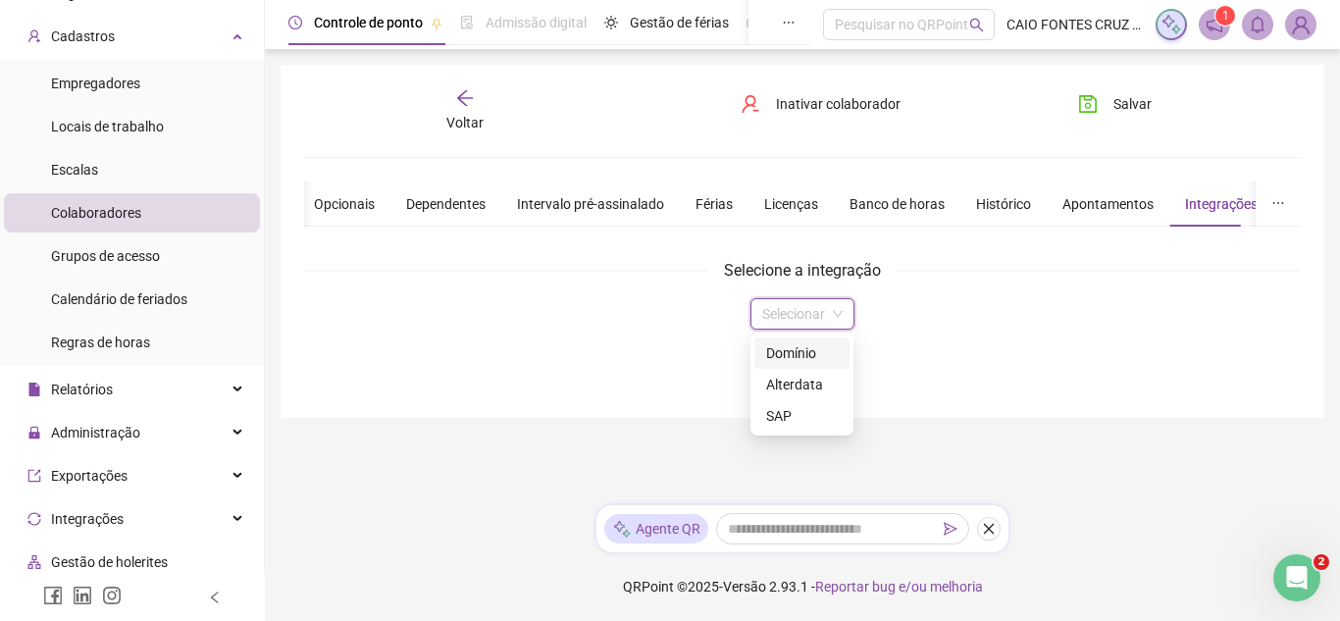
click at [815, 323] on input "search" at bounding box center [793, 313] width 63 height 29
click at [818, 357] on div "Domínio" at bounding box center [802, 353] width 72 height 22
click at [688, 397] on div "**********" at bounding box center [802, 324] width 997 height 164
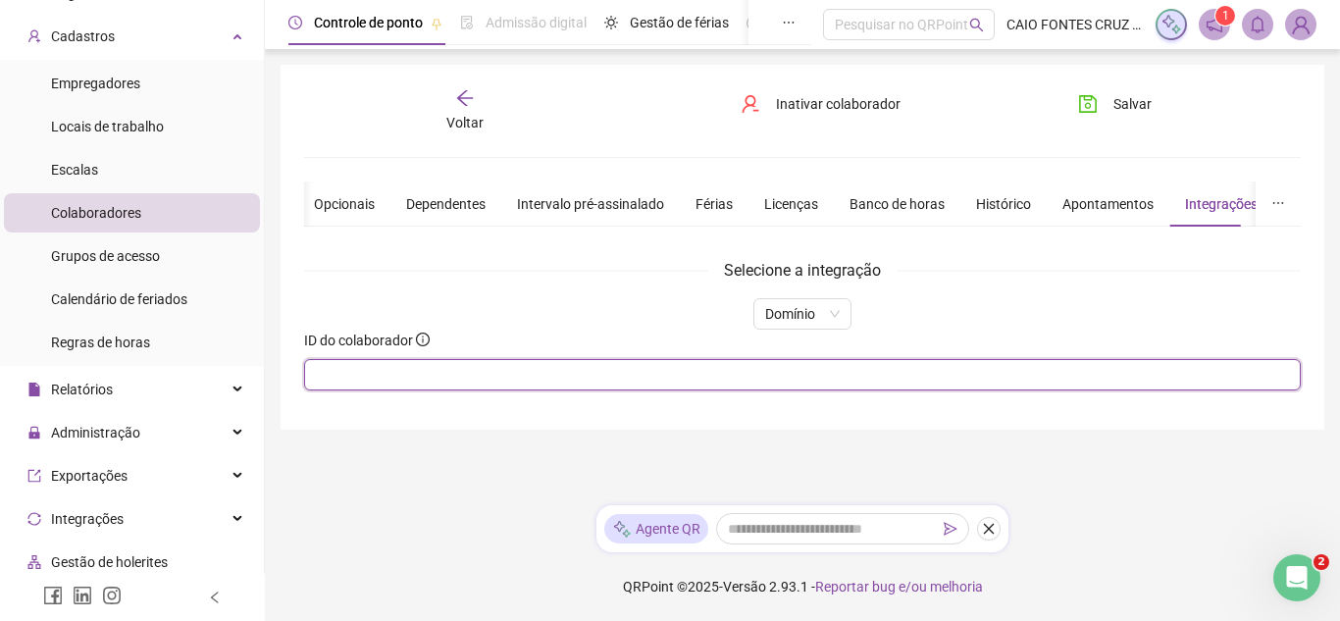
click at [687, 387] on input "text" at bounding box center [802, 374] width 997 height 31
type input "**"
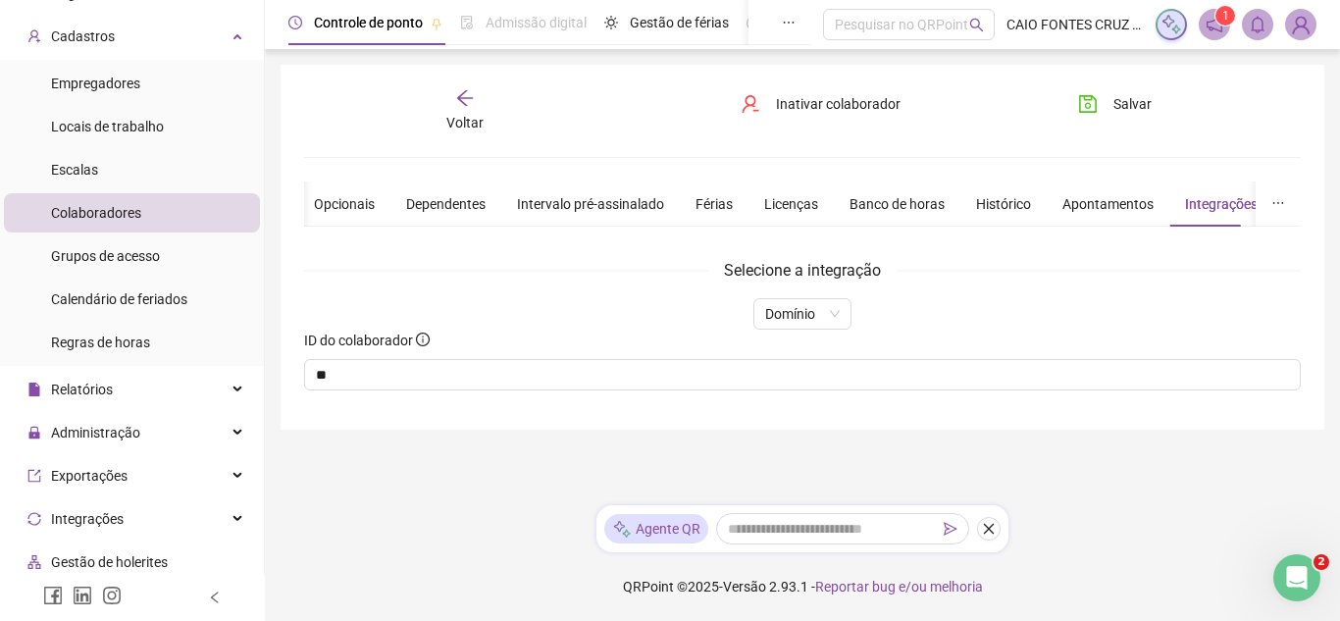
click at [1266, 437] on main "**********" at bounding box center [803, 277] width 1044 height 425
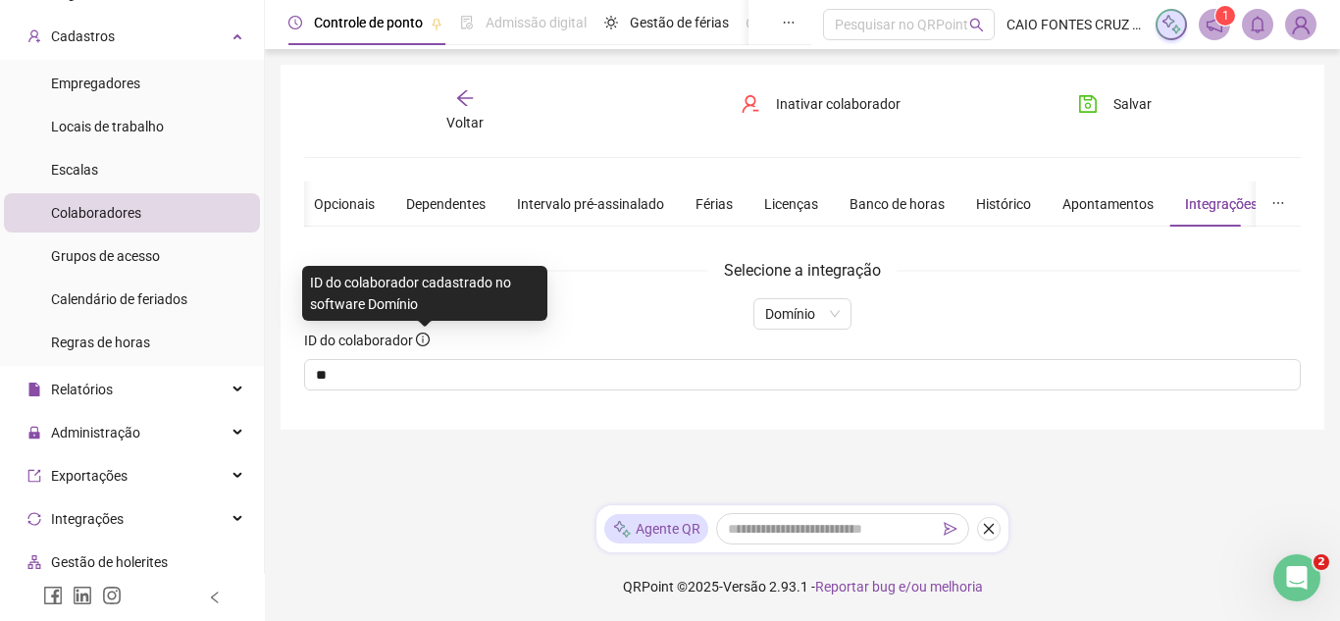
click at [428, 336] on icon "info-circle" at bounding box center [423, 340] width 14 height 14
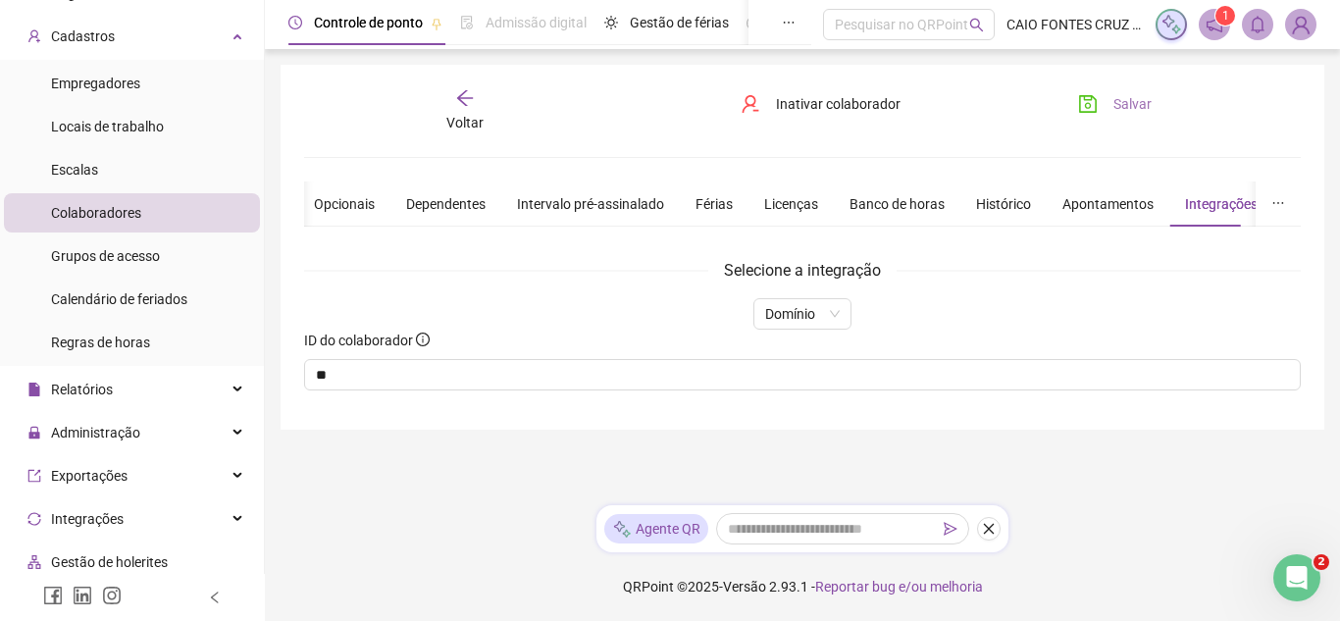
click at [1104, 102] on button "Salvar" at bounding box center [1115, 103] width 103 height 31
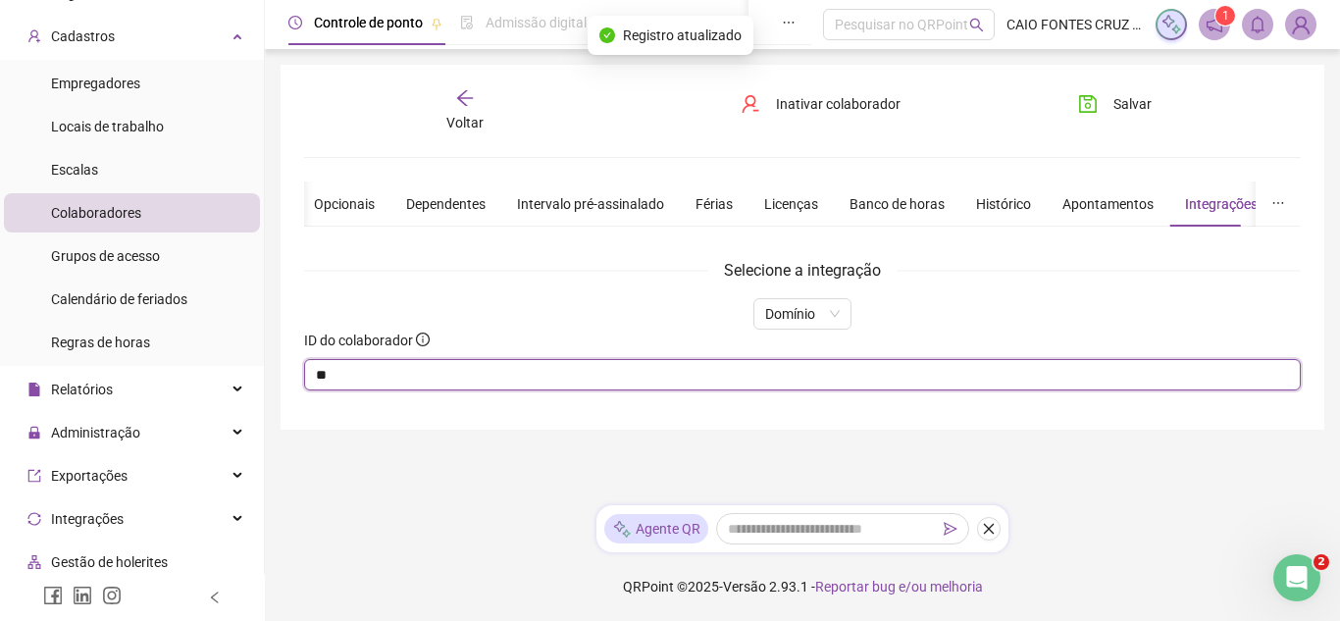
click at [408, 364] on input "**" at bounding box center [802, 374] width 997 height 31
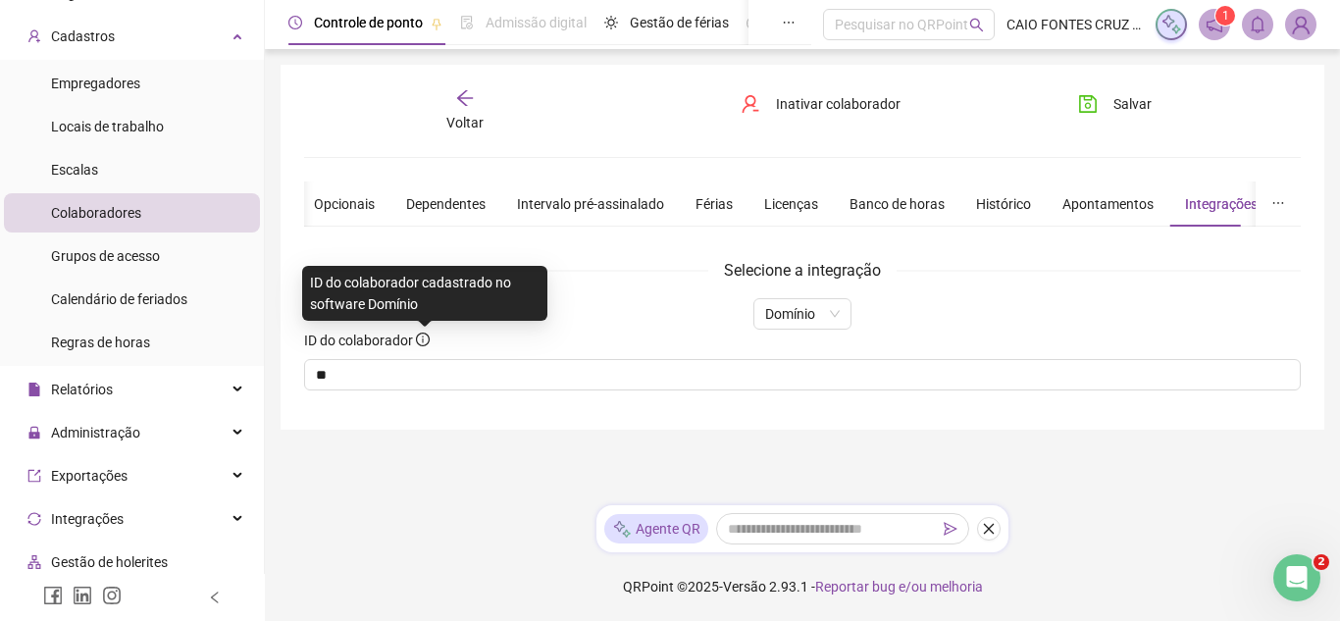
click at [420, 342] on icon "info-circle" at bounding box center [423, 340] width 14 height 14
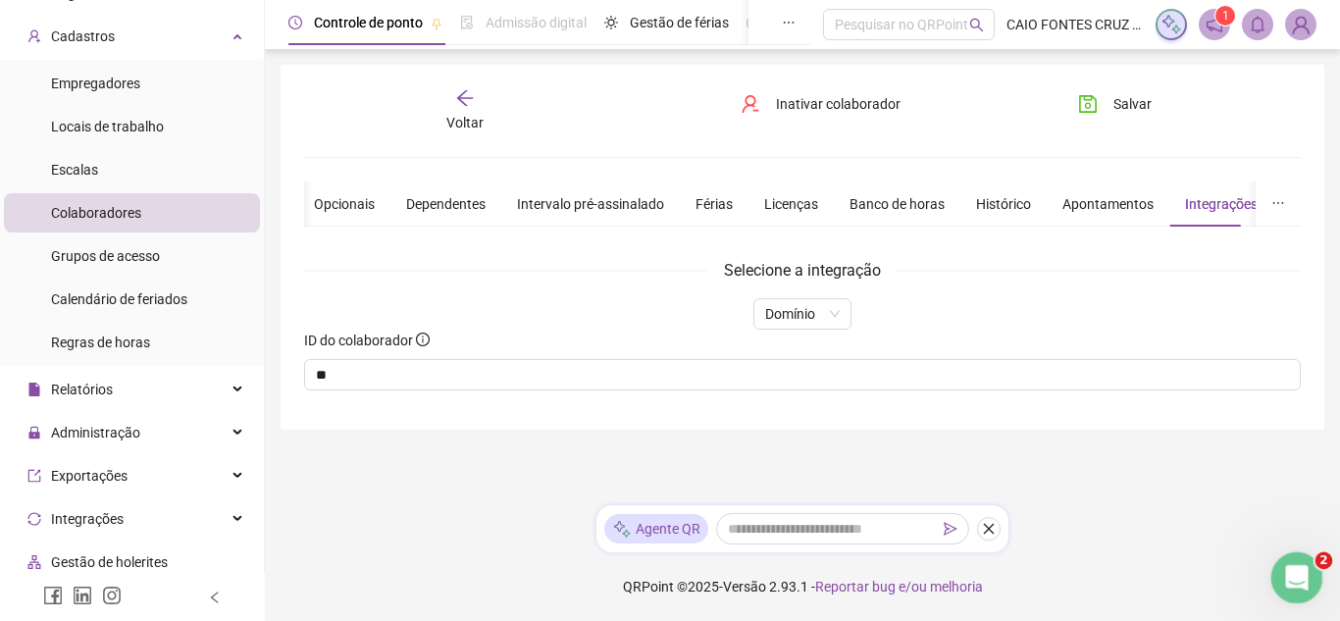
click at [1292, 578] on icon "Abrir mensagem da Intercom" at bounding box center [1295, 575] width 32 height 32
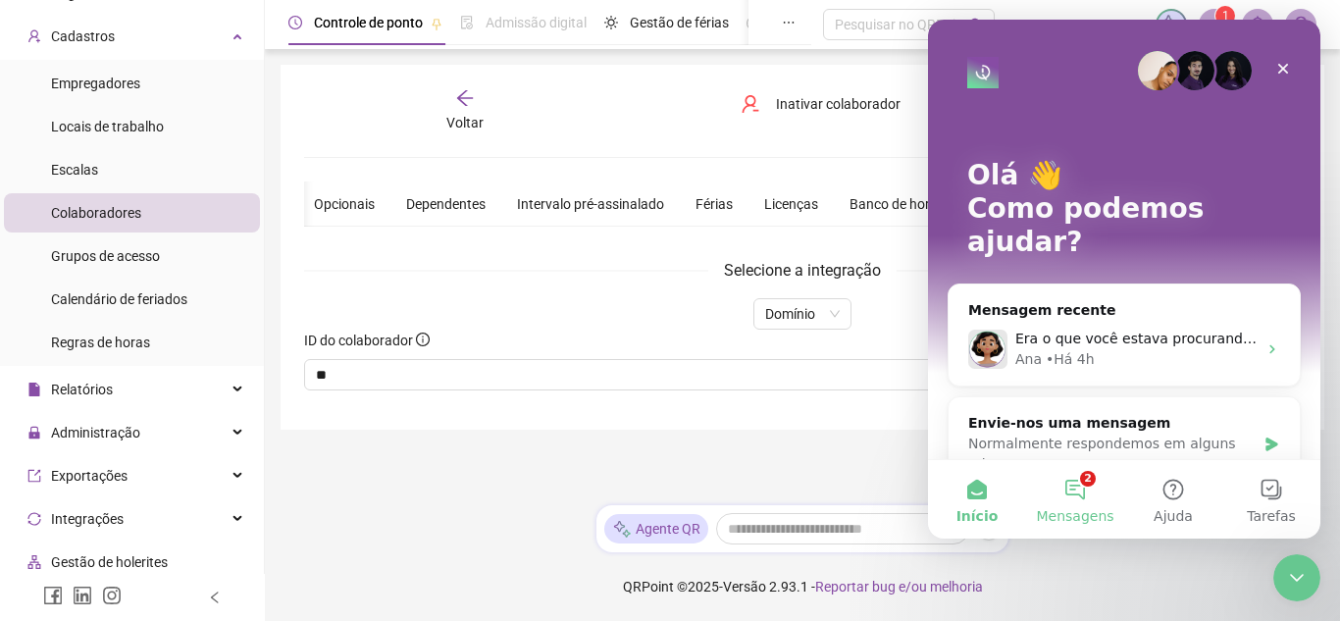
click at [1083, 489] on button "2 Mensagens" at bounding box center [1075, 499] width 98 height 79
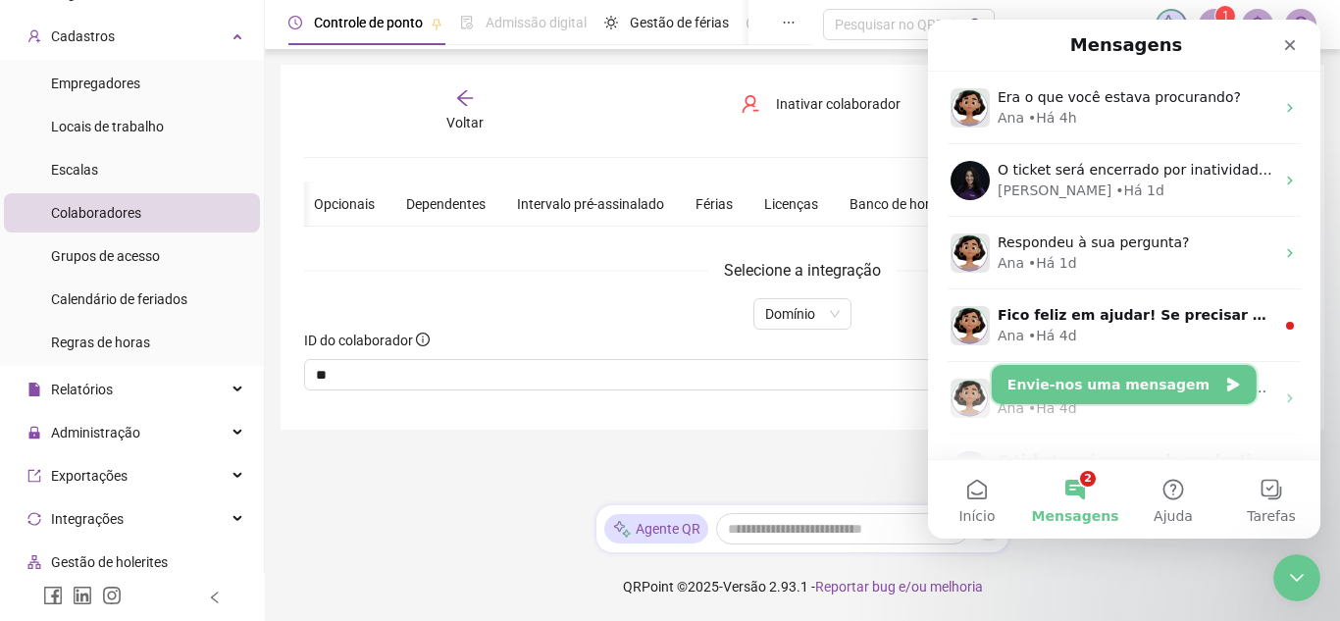
click at [1117, 372] on button "Envie-nos uma mensagem" at bounding box center [1124, 384] width 265 height 39
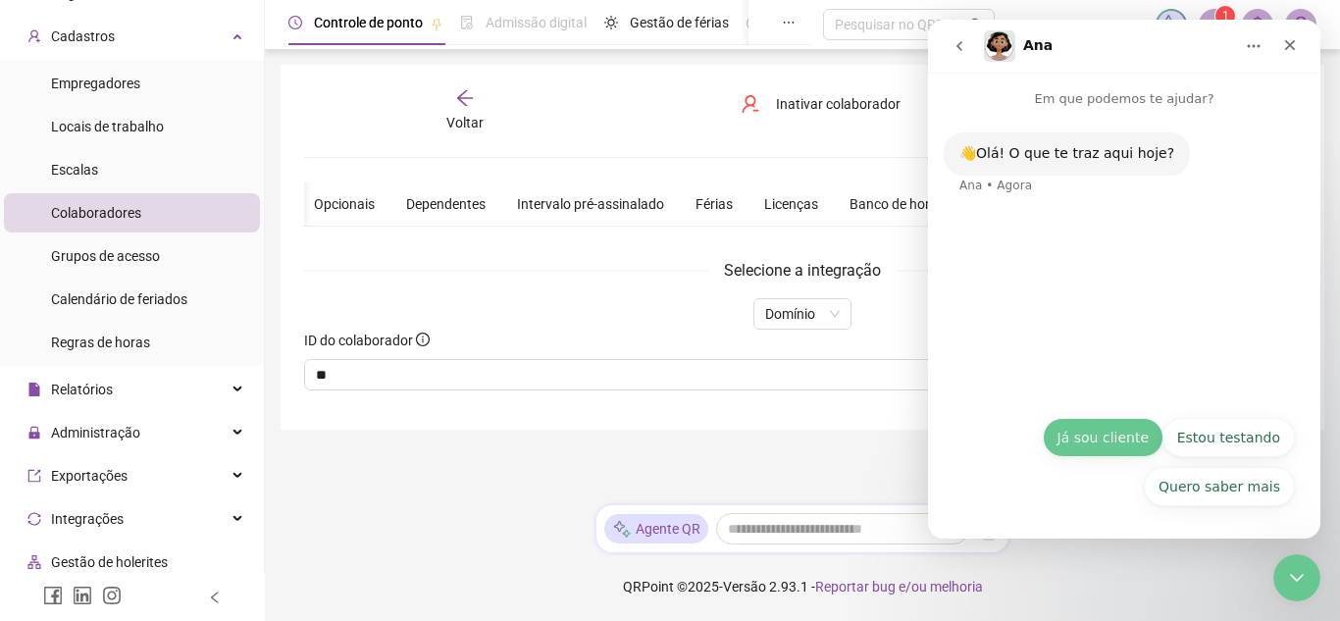
click at [1110, 432] on div "Quero saber mais Já sou cliente Estou testando Quero saber mais Já sou cliente …" at bounding box center [1125, 467] width 342 height 98
click at [1143, 455] on button "Já sou cliente" at bounding box center [1103, 437] width 121 height 39
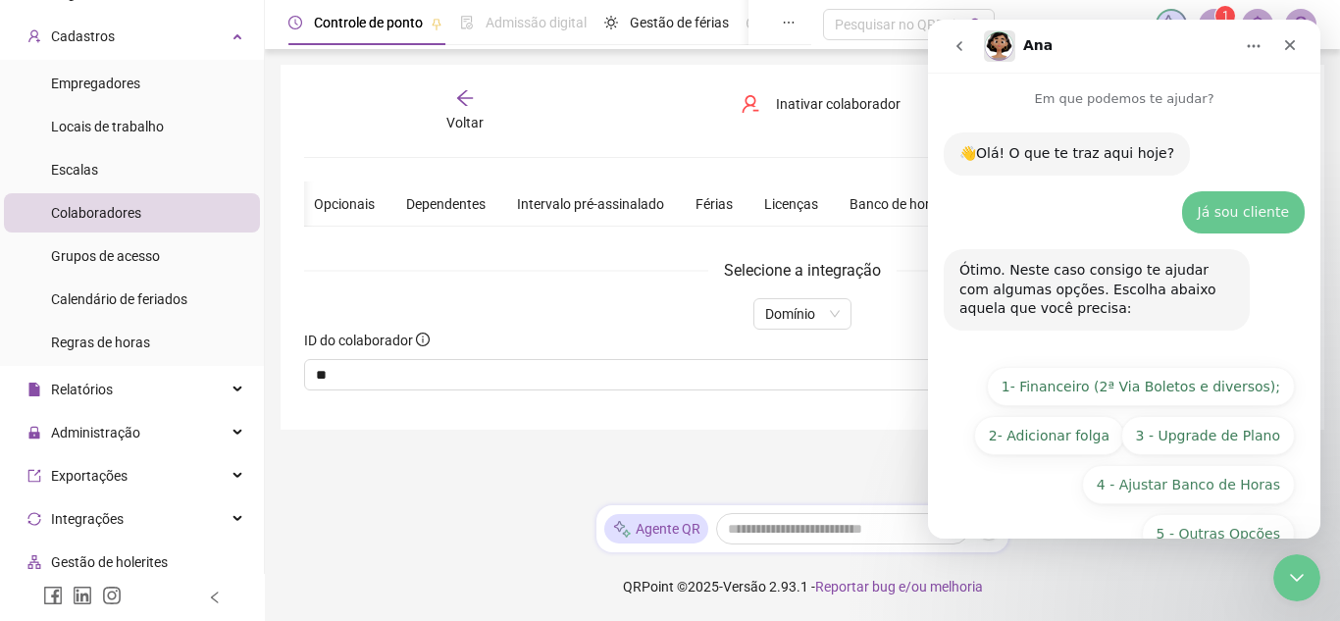
scroll to position [47, 0]
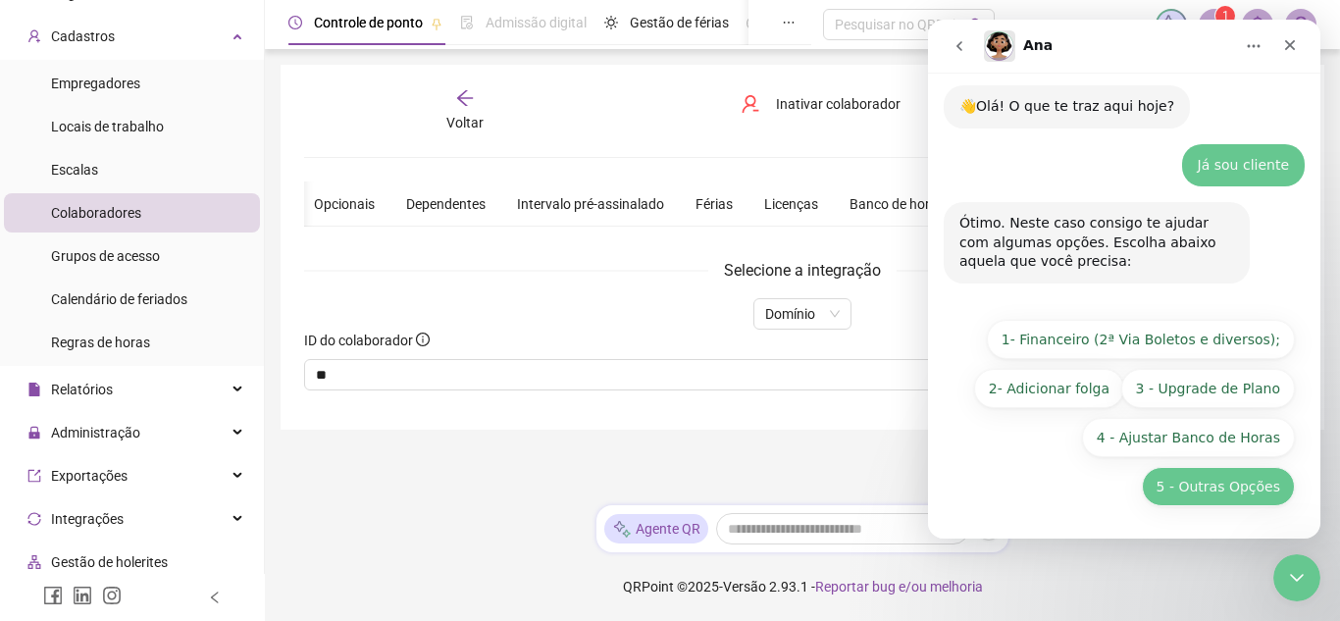
click at [1256, 491] on button "5 - Outras Opções" at bounding box center [1218, 486] width 153 height 39
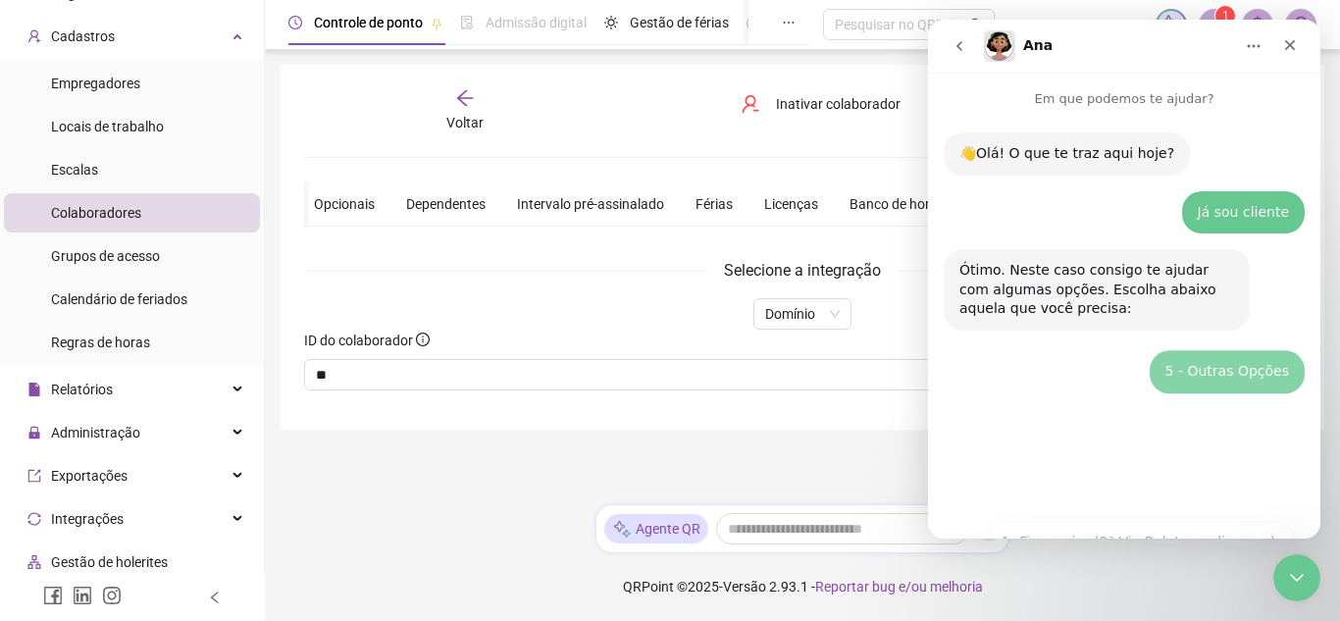
scroll to position [0, 0]
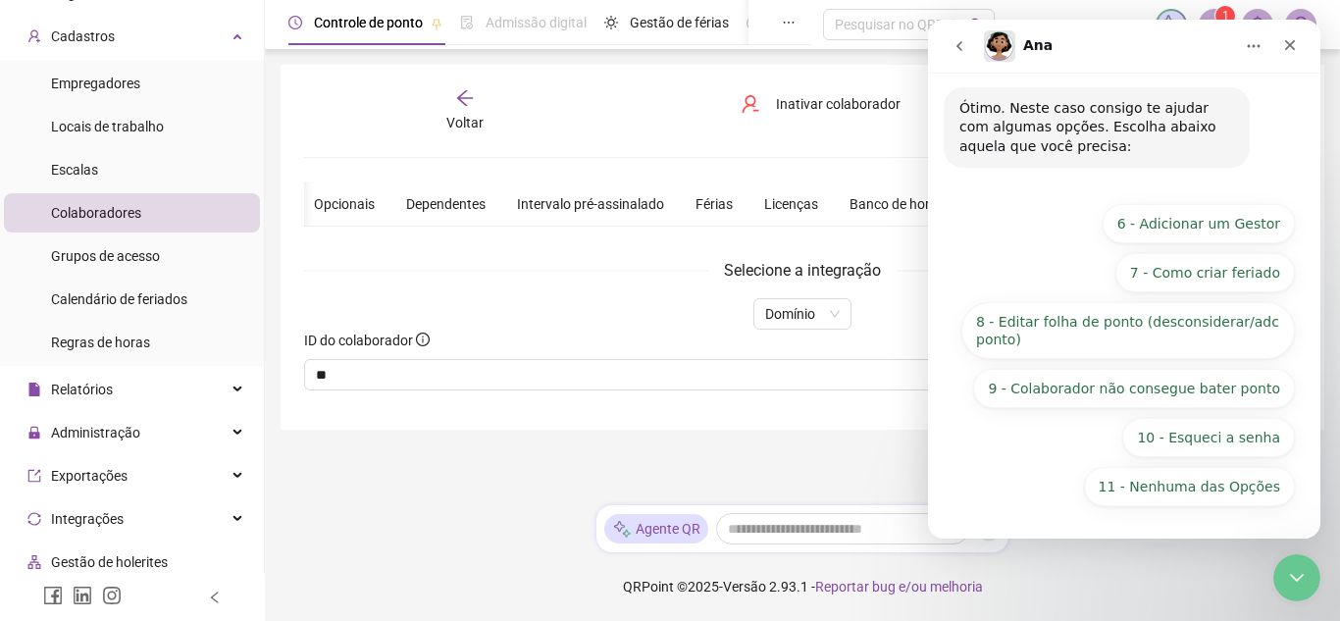
click at [1256, 491] on button "11 - Nenhuma das Opções" at bounding box center [1189, 486] width 211 height 39
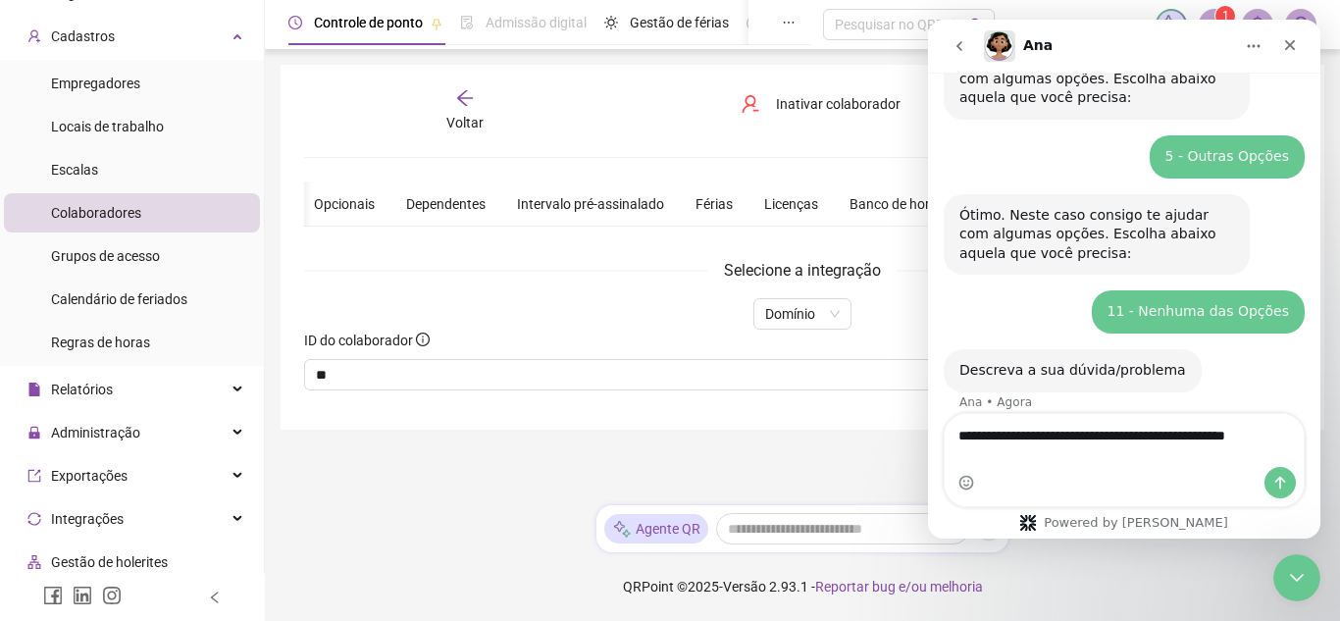
scroll to position [231, 0]
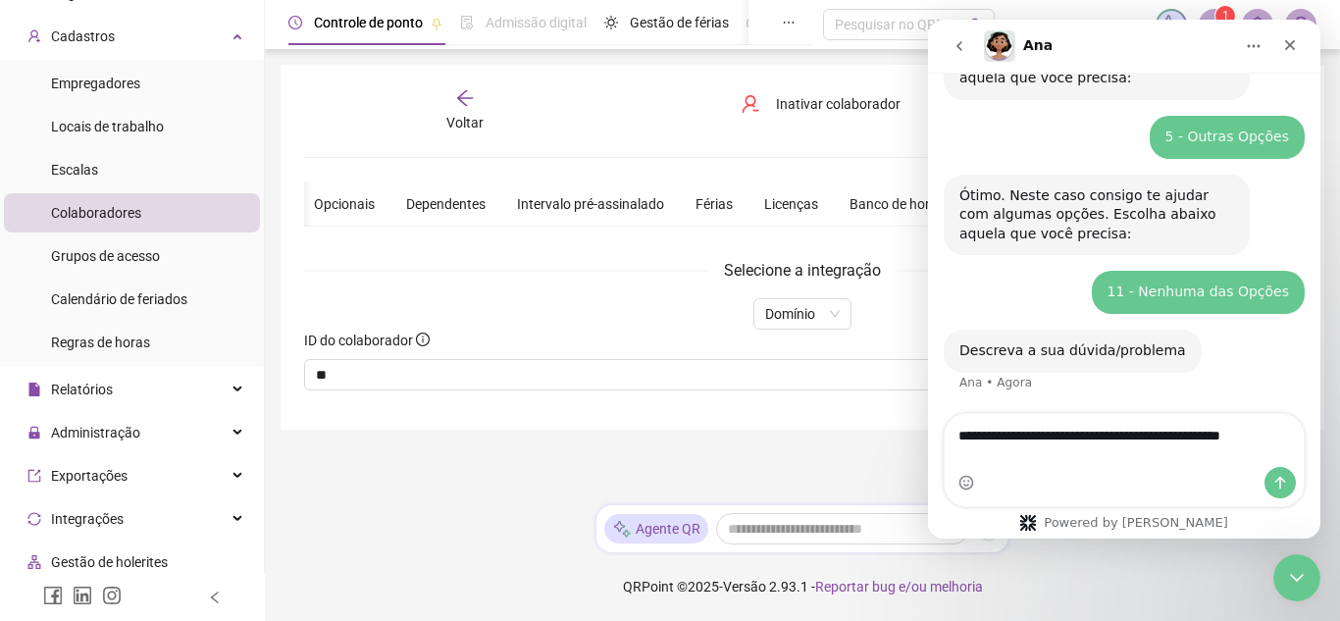
type textarea "**********"
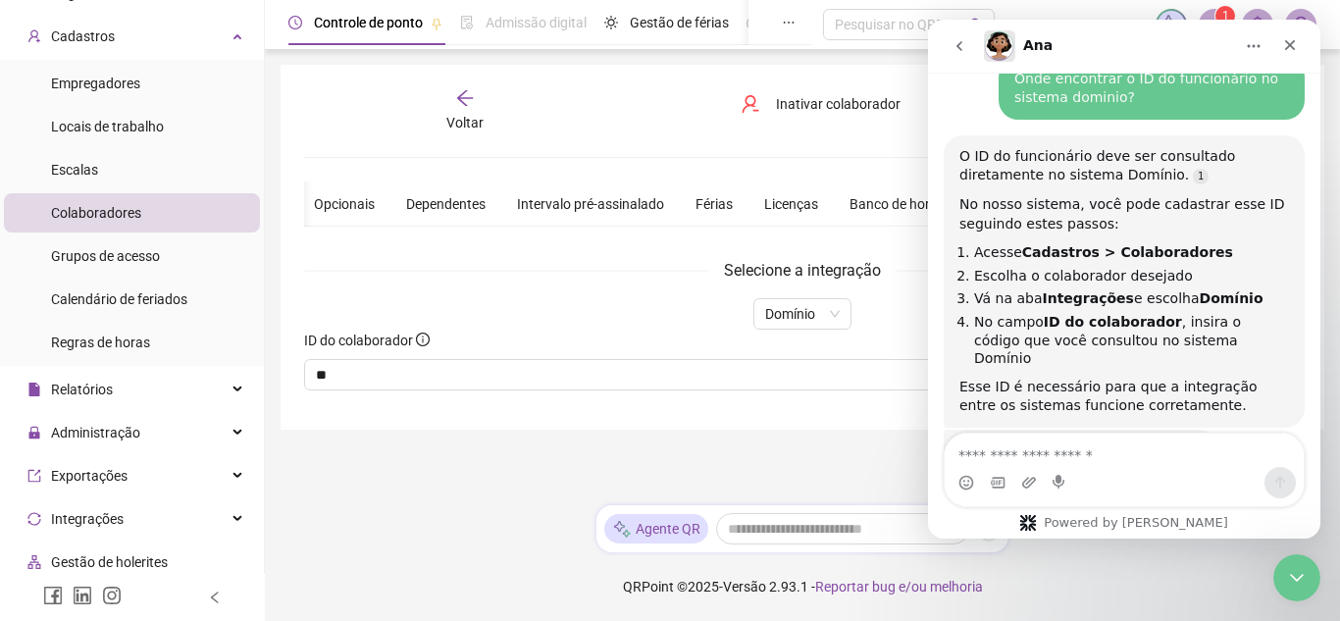
scroll to position [611, 0]
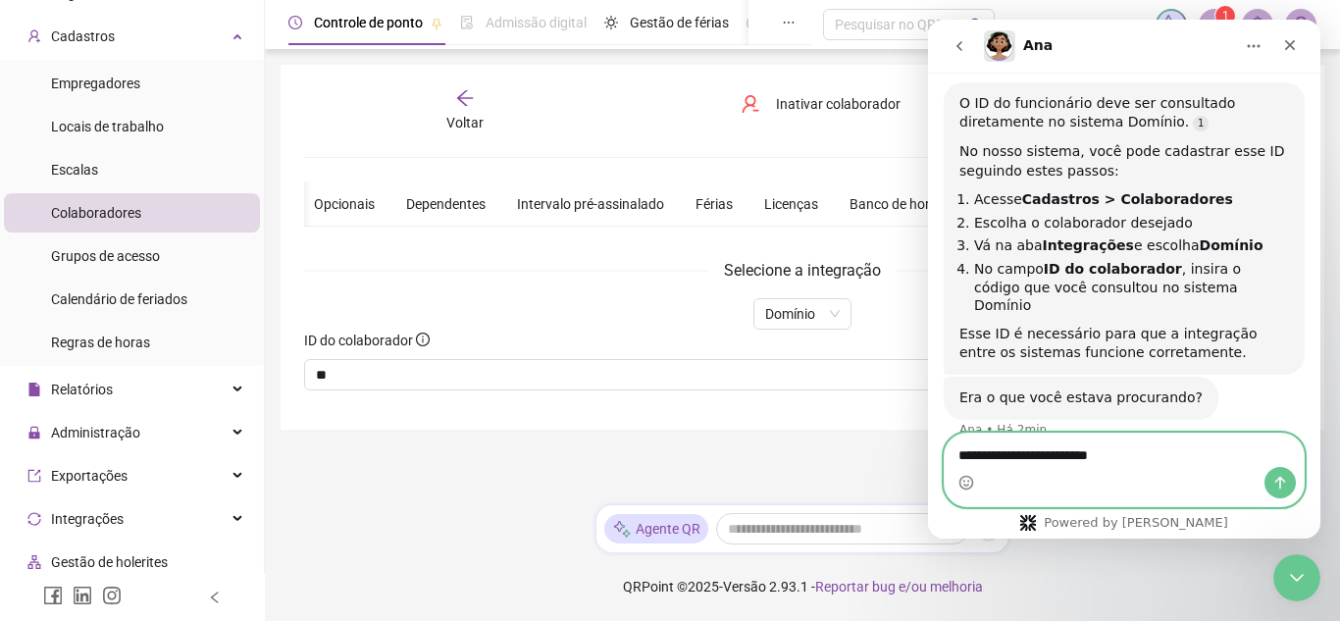
click at [1128, 453] on textarea "**********" at bounding box center [1124, 450] width 359 height 33
type textarea "**********"
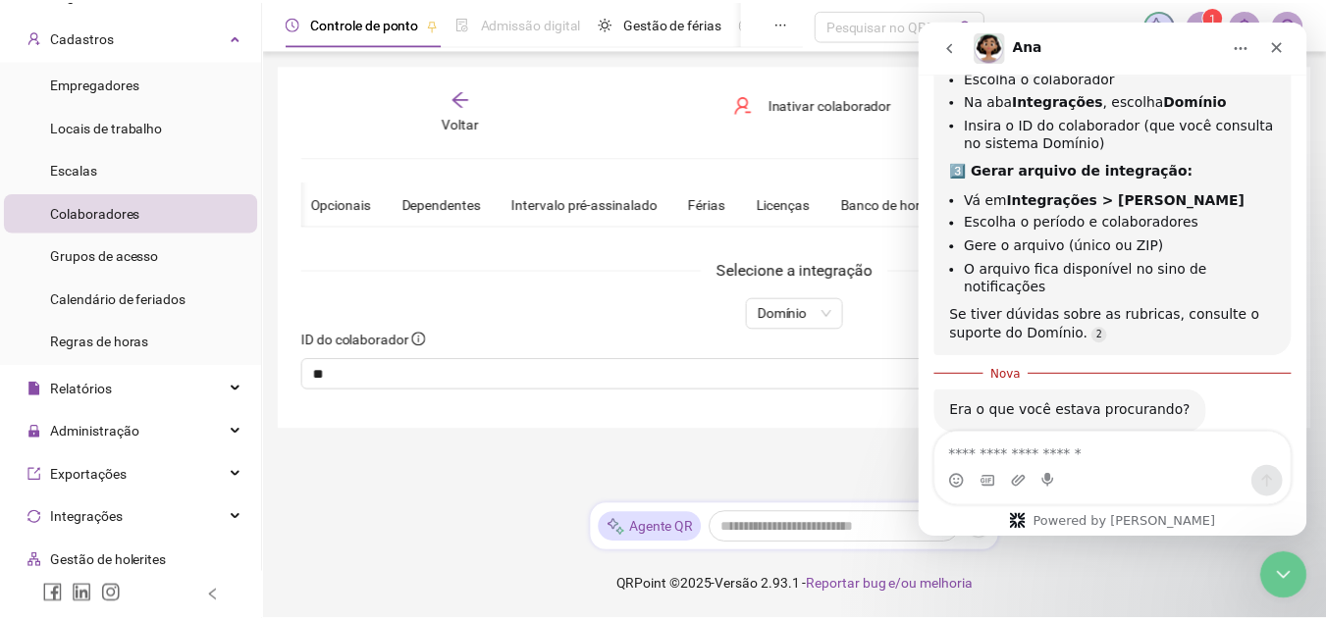
scroll to position [1411, 0]
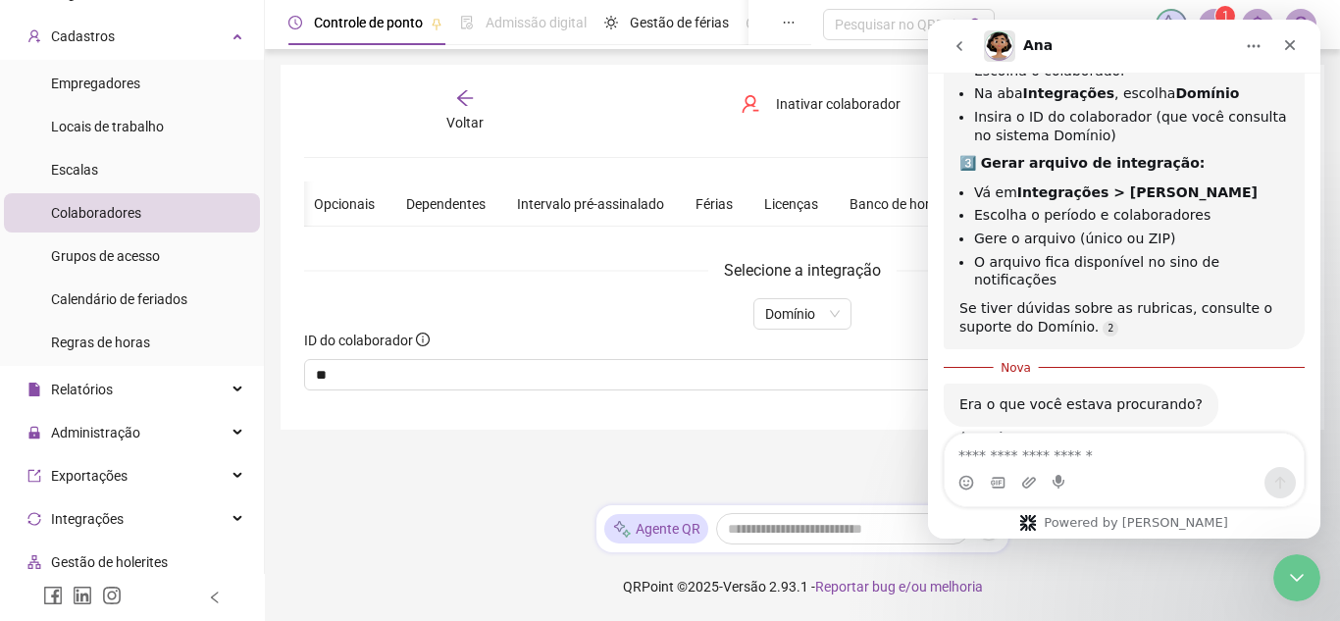
drag, startPoint x: 1319, startPoint y: 357, endPoint x: 1373, endPoint y: 186, distance: 179.1
click at [197, 95] on li "Empregadores" at bounding box center [132, 83] width 256 height 39
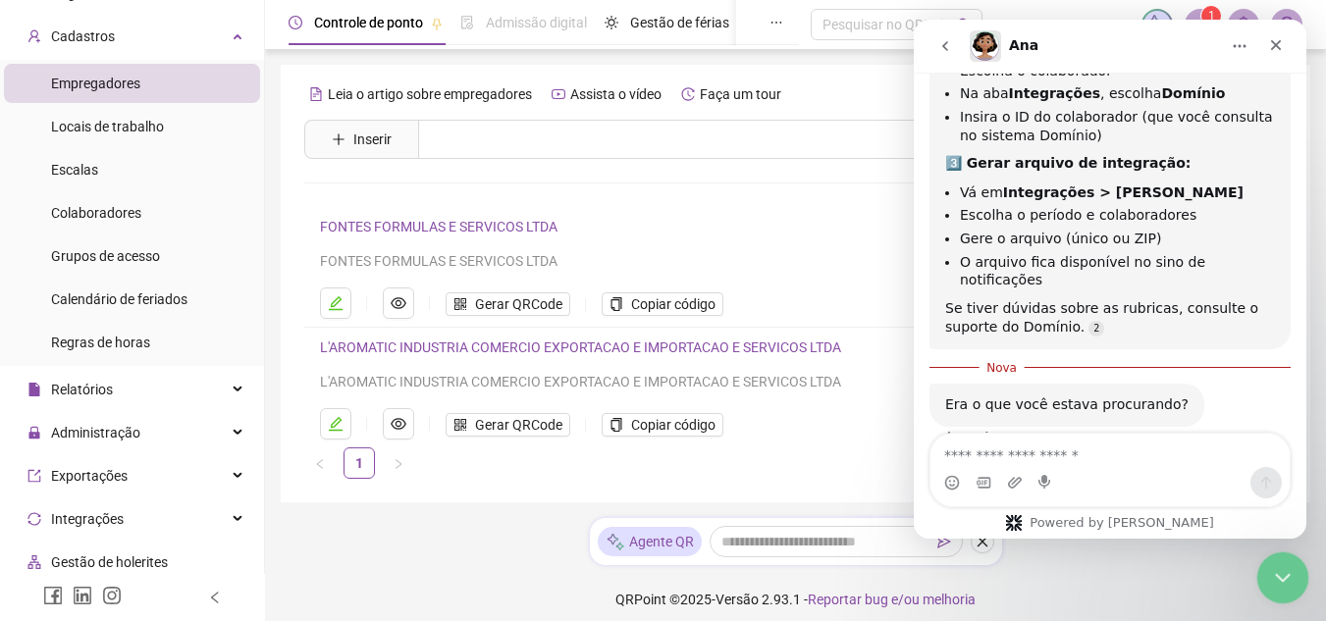
click at [1294, 576] on div "Fechar mensagem da Intercom" at bounding box center [1279, 575] width 47 height 47
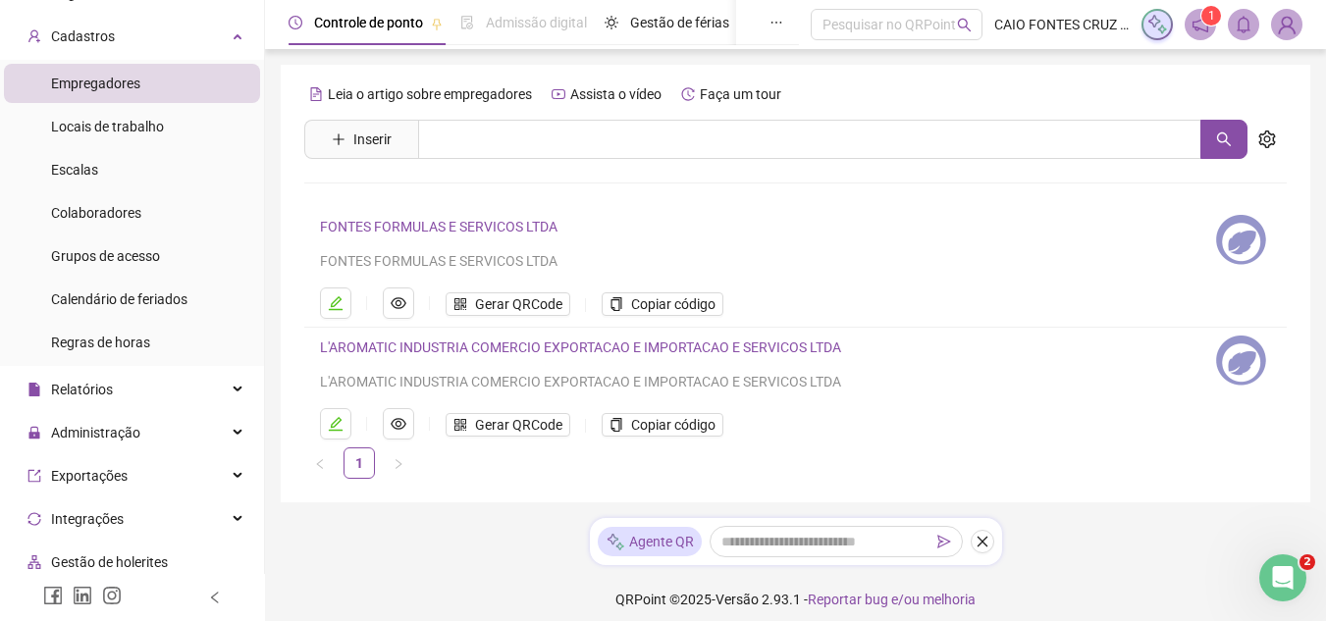
scroll to position [1379, 0]
click at [348, 299] on button "button" at bounding box center [335, 303] width 31 height 31
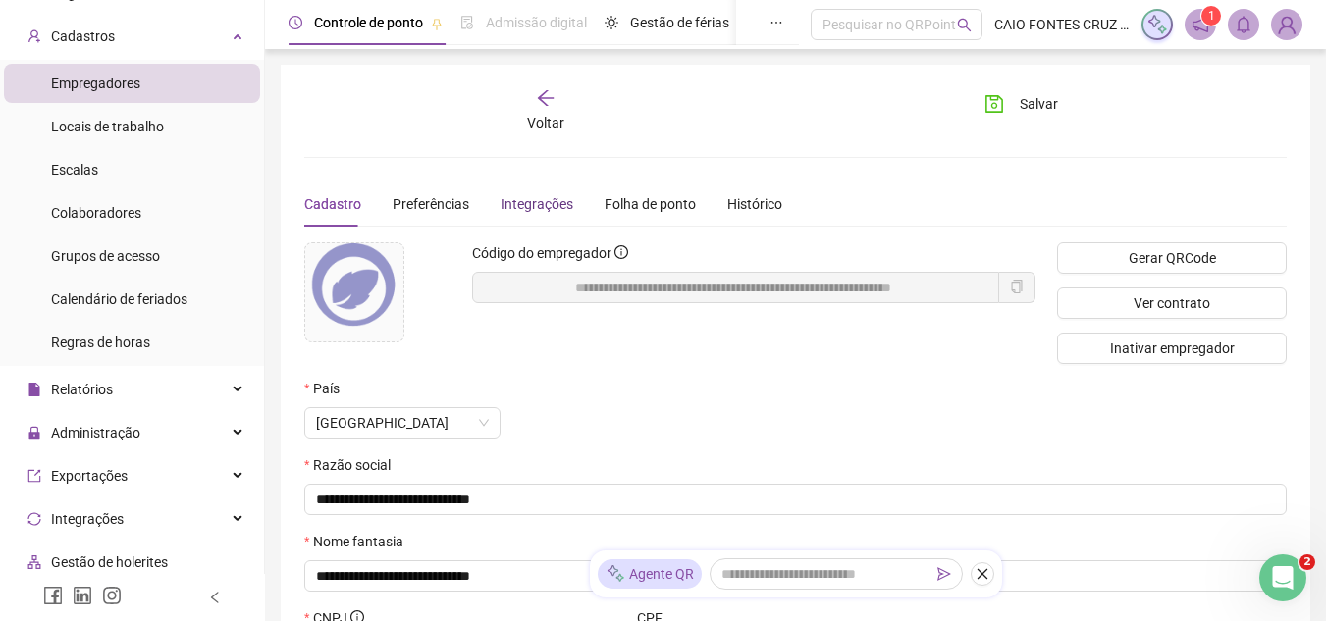
click at [511, 196] on div "Integrações" at bounding box center [536, 204] width 73 height 22
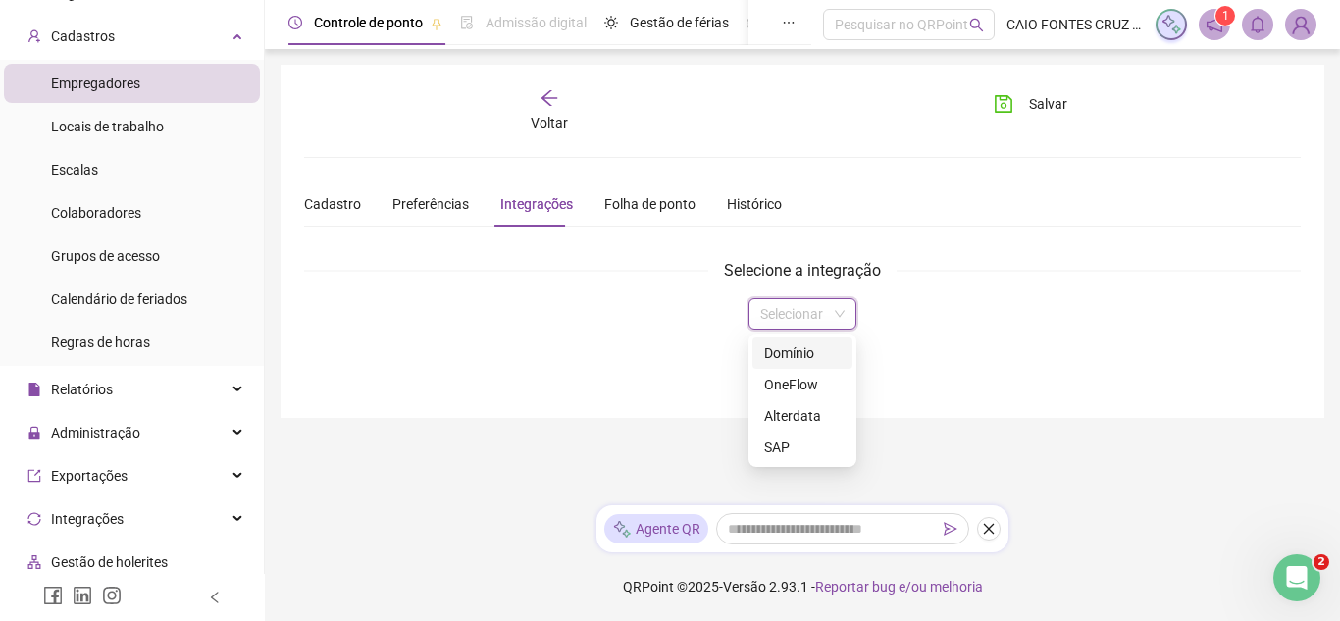
click at [824, 320] on input "search" at bounding box center [794, 313] width 67 height 29
click at [824, 365] on div "Domínio" at bounding box center [803, 353] width 100 height 31
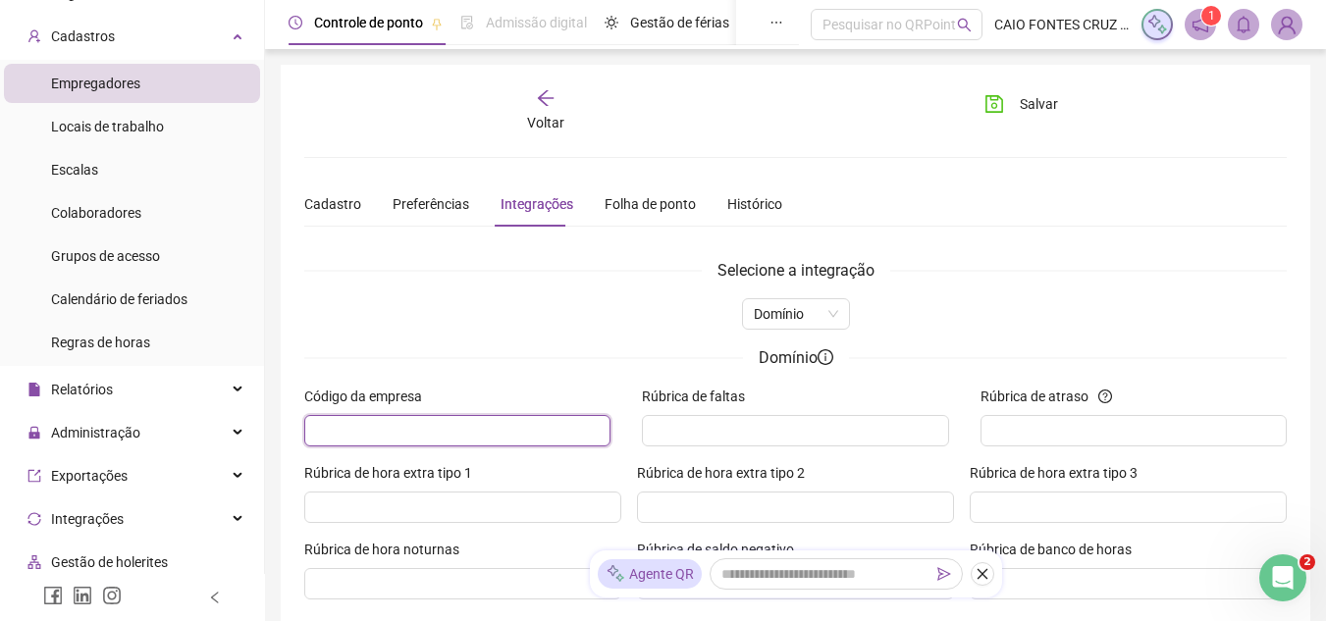
click at [585, 428] on input "text" at bounding box center [455, 431] width 279 height 22
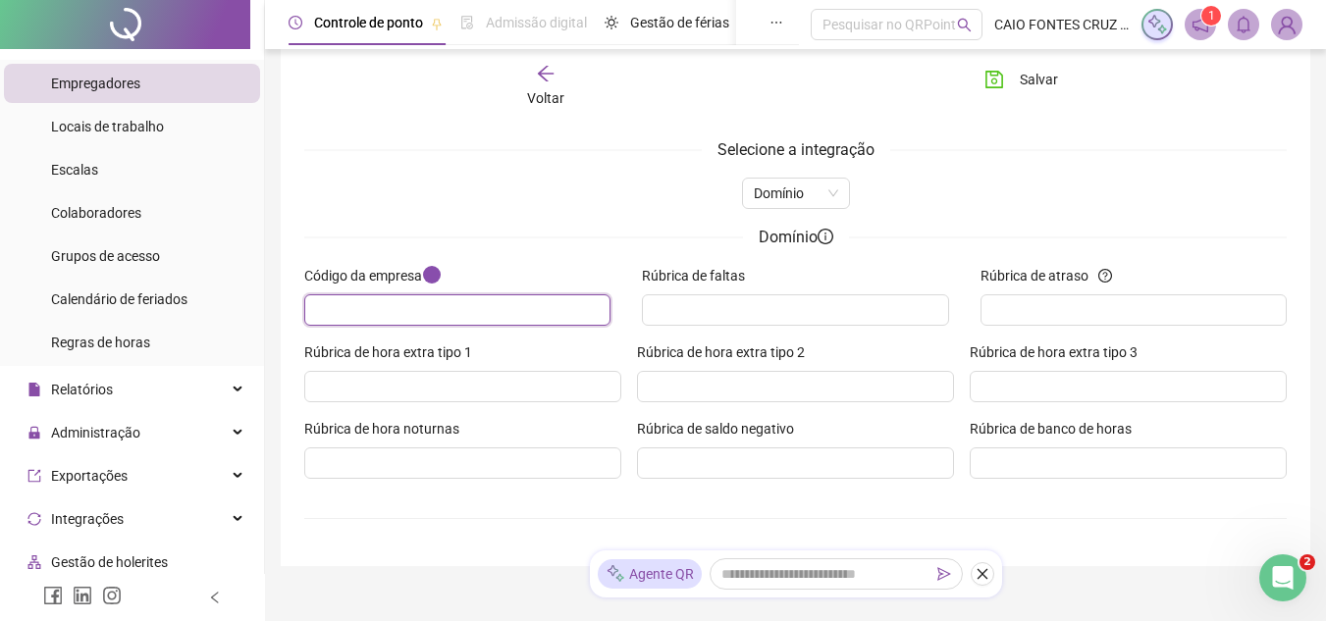
scroll to position [122, 0]
click at [642, 28] on span "Gestão de férias" at bounding box center [679, 23] width 99 height 16
